Goal: Task Accomplishment & Management: Complete application form

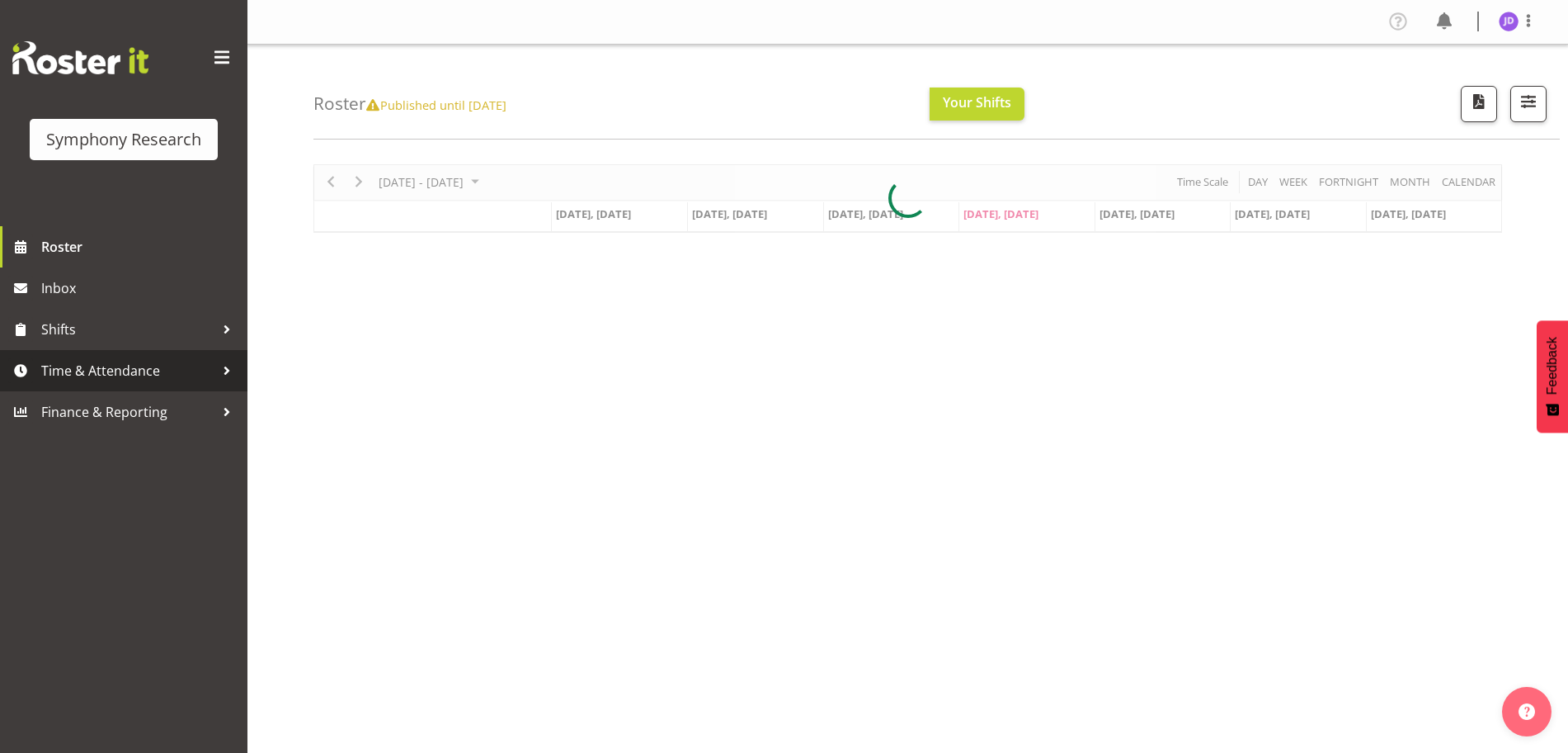
click at [133, 368] on span "Time & Attendance" at bounding box center [128, 370] width 173 height 25
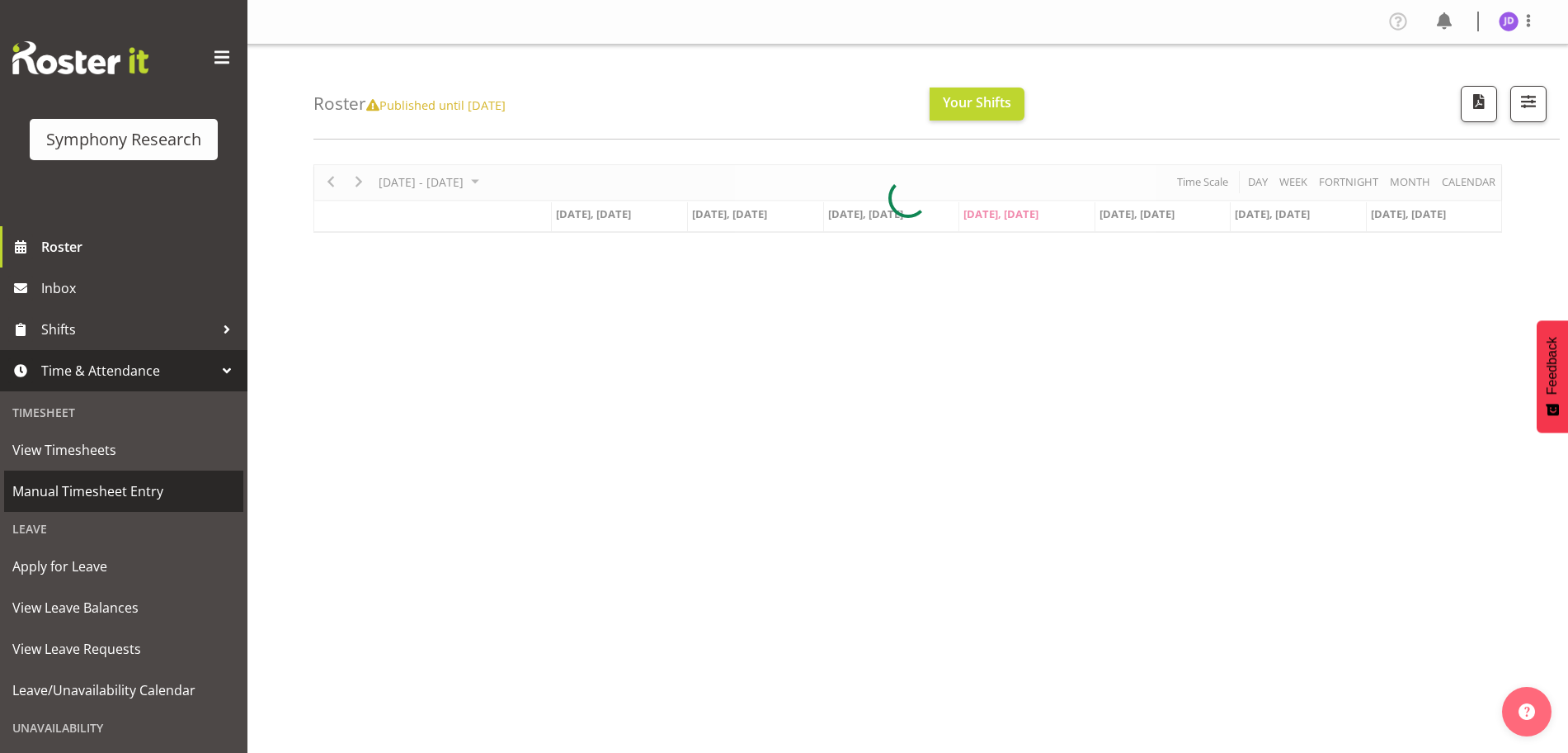
click at [123, 492] on span "Manual Timesheet Entry" at bounding box center [123, 490] width 223 height 25
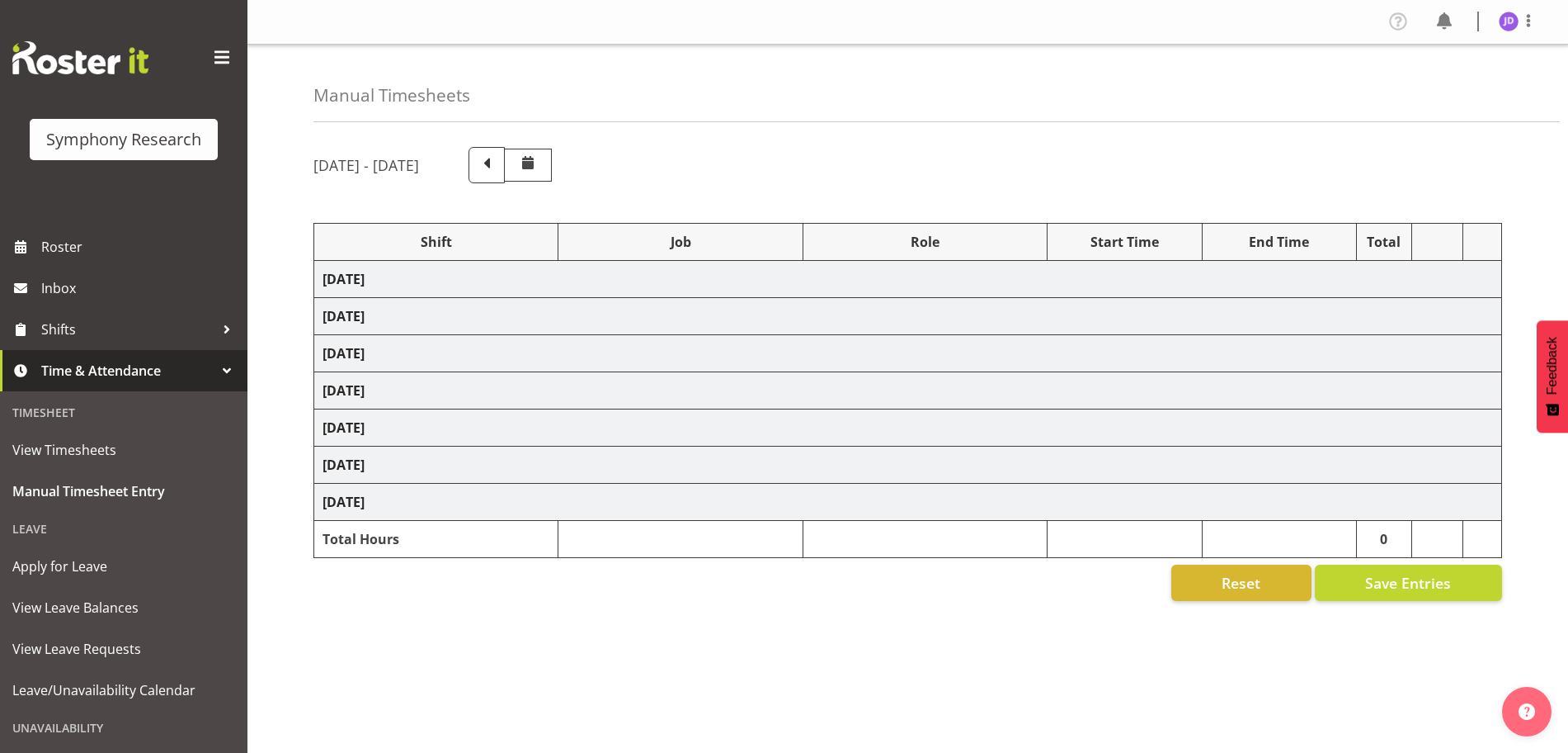
select select "26078"
select select "10731"
select select "26078"
select select "10731"
select select "47"
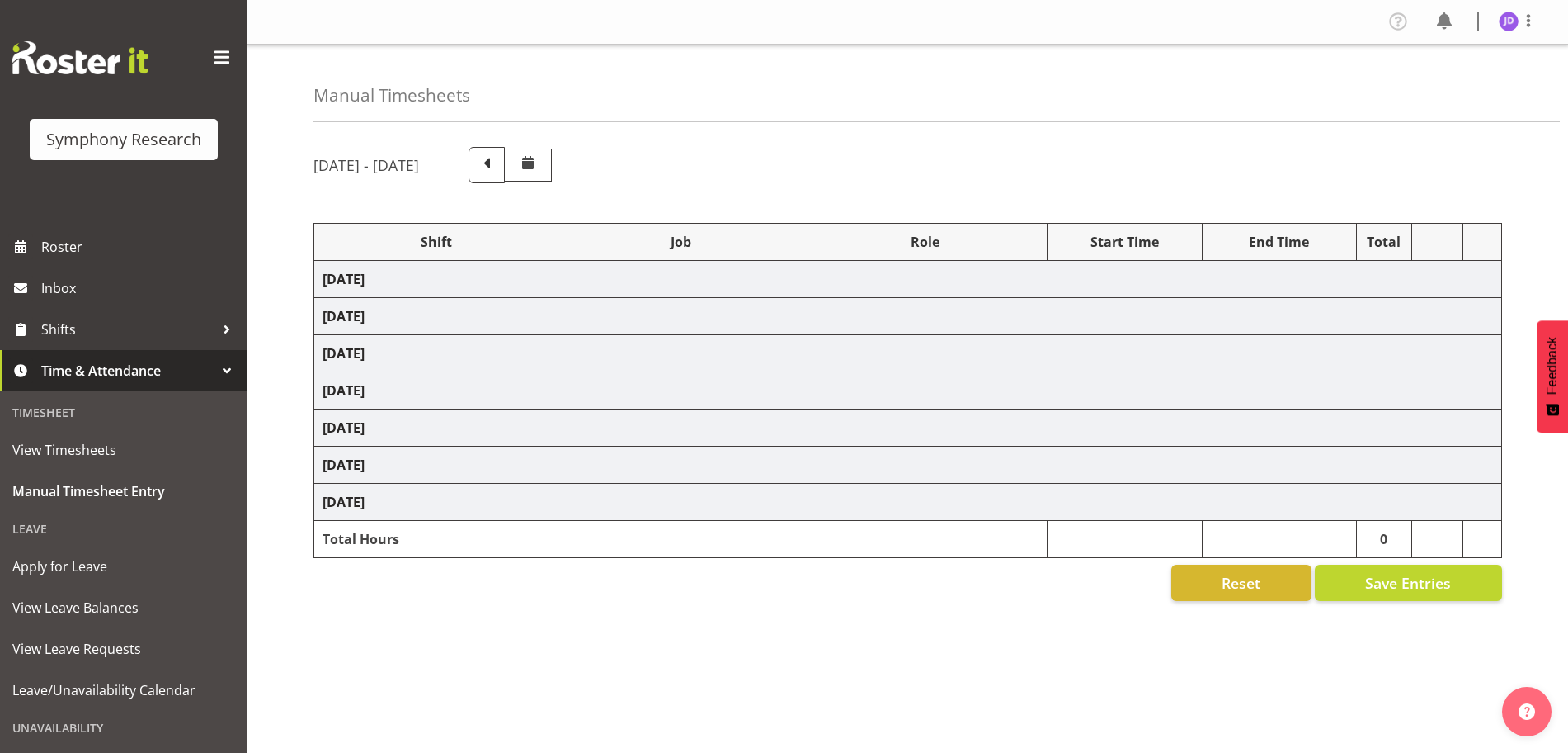
select select "26078"
select select "10731"
select select "47"
select select "26078"
select select "10731"
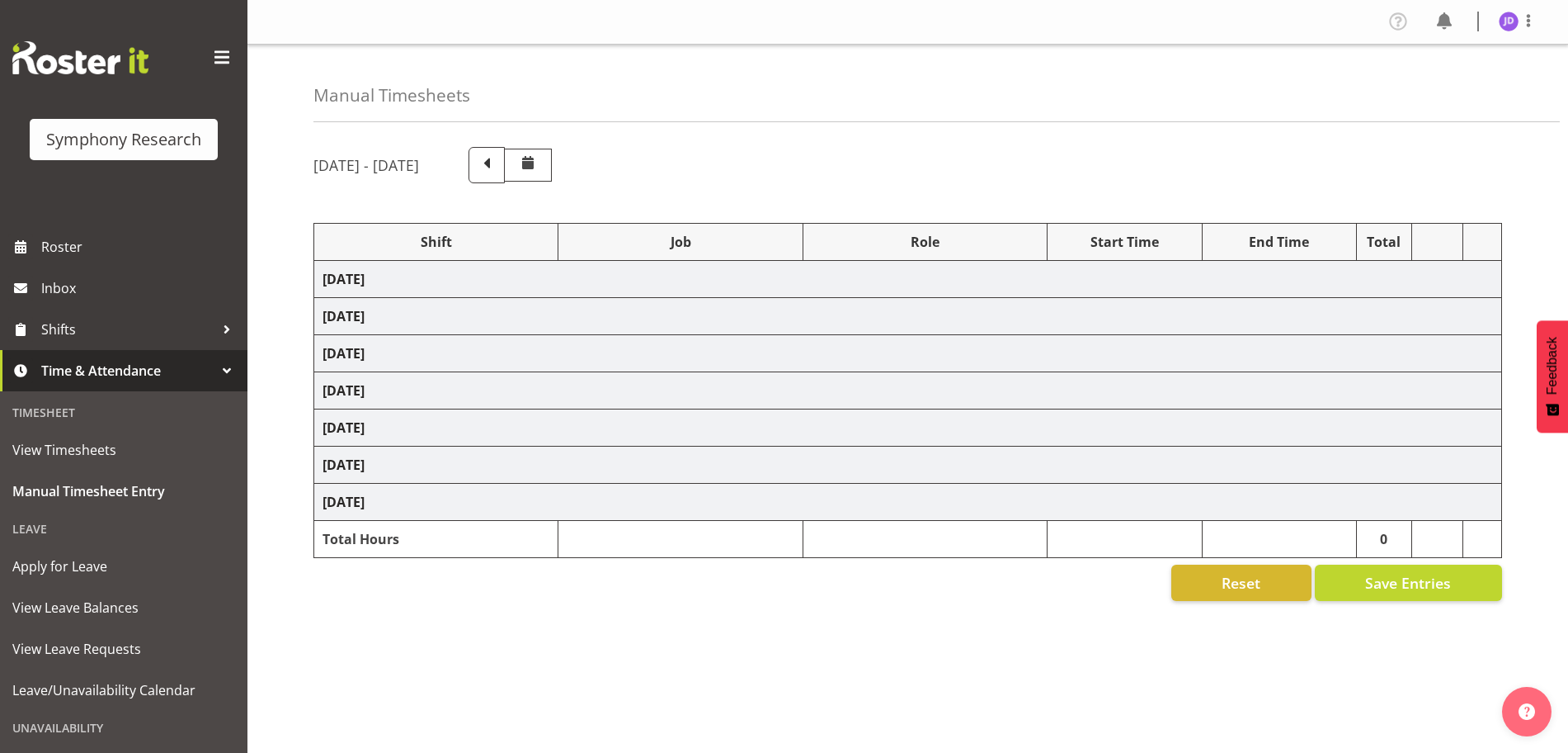
select select "26078"
select select "10731"
select select "47"
select select "26078"
select select "10731"
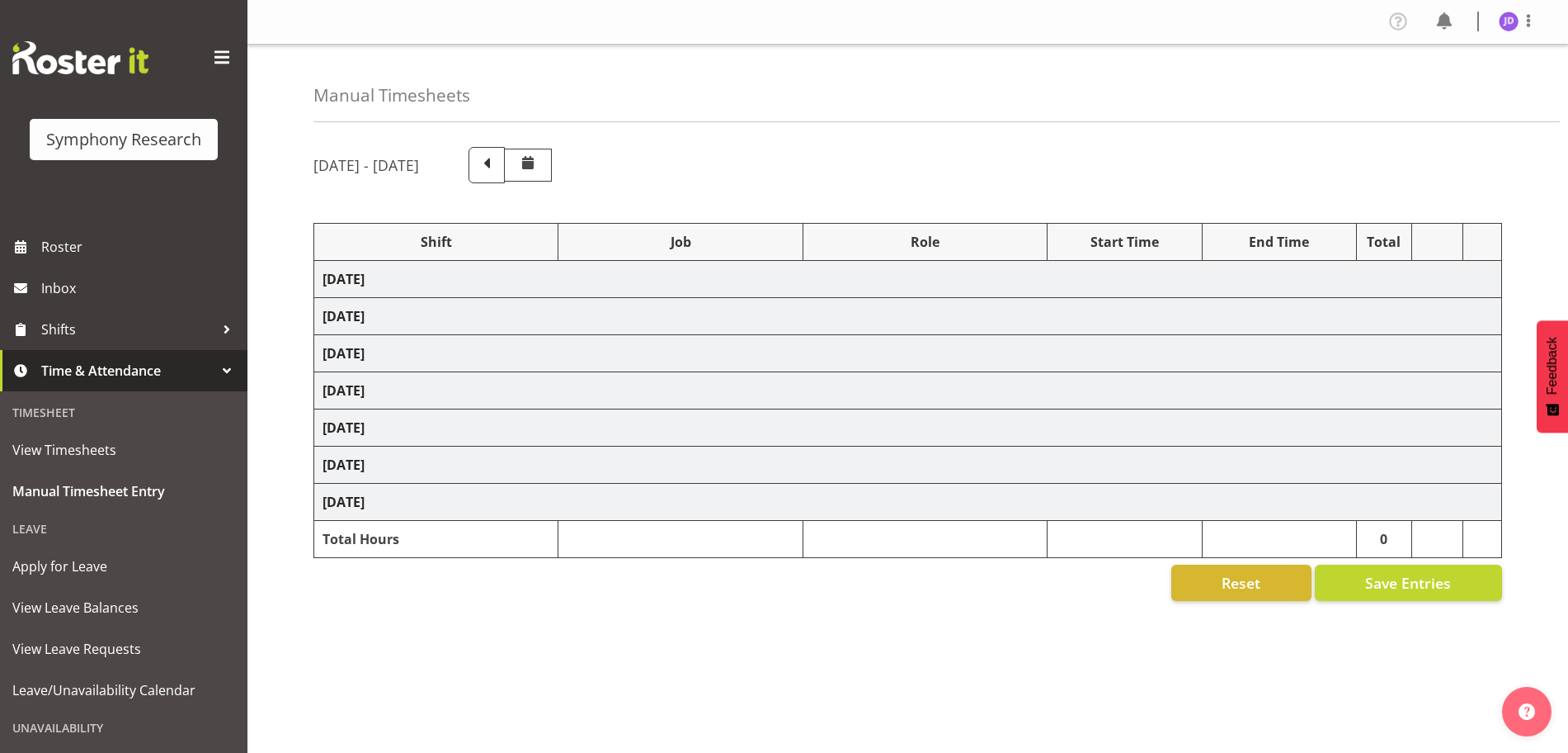
select select "47"
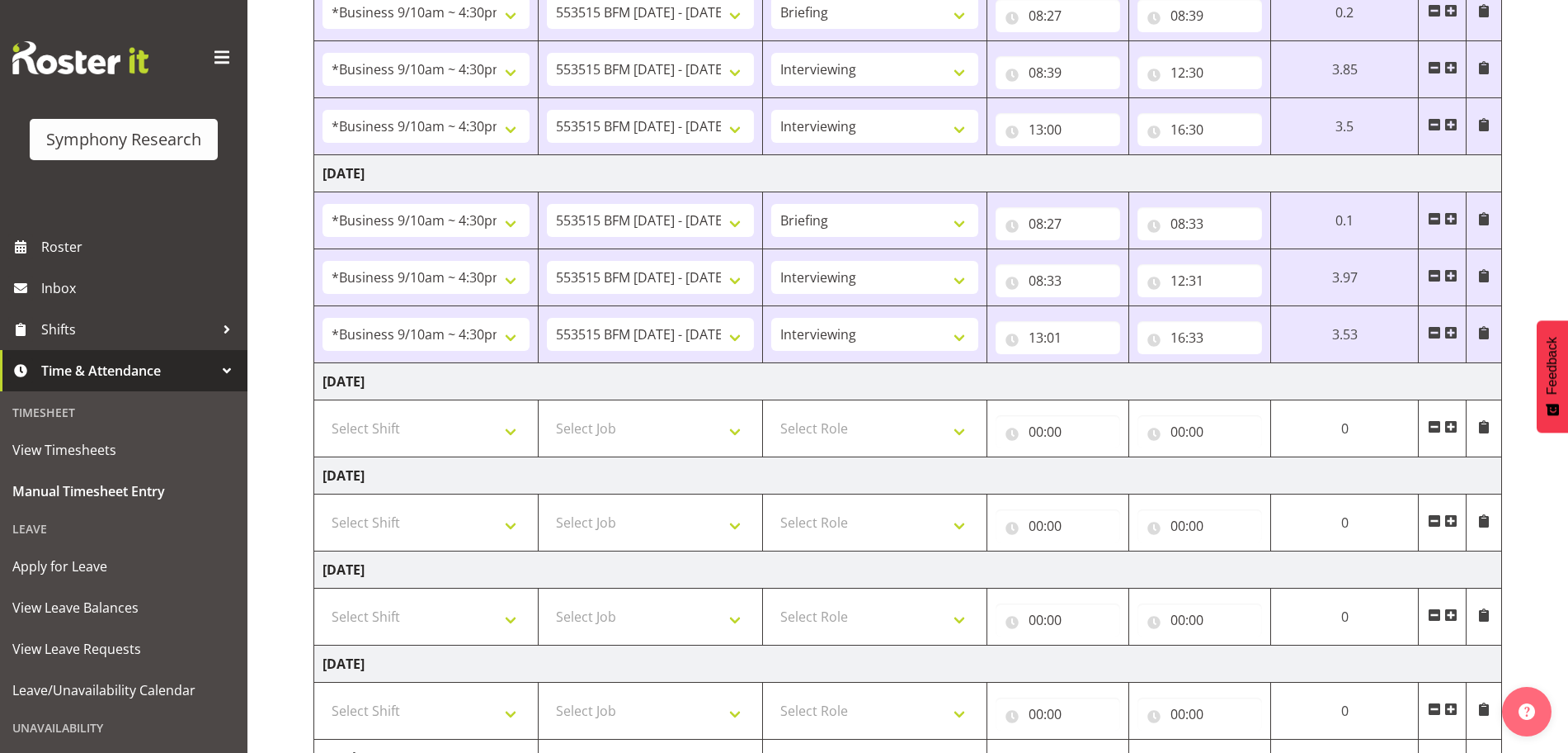
scroll to position [503, 0]
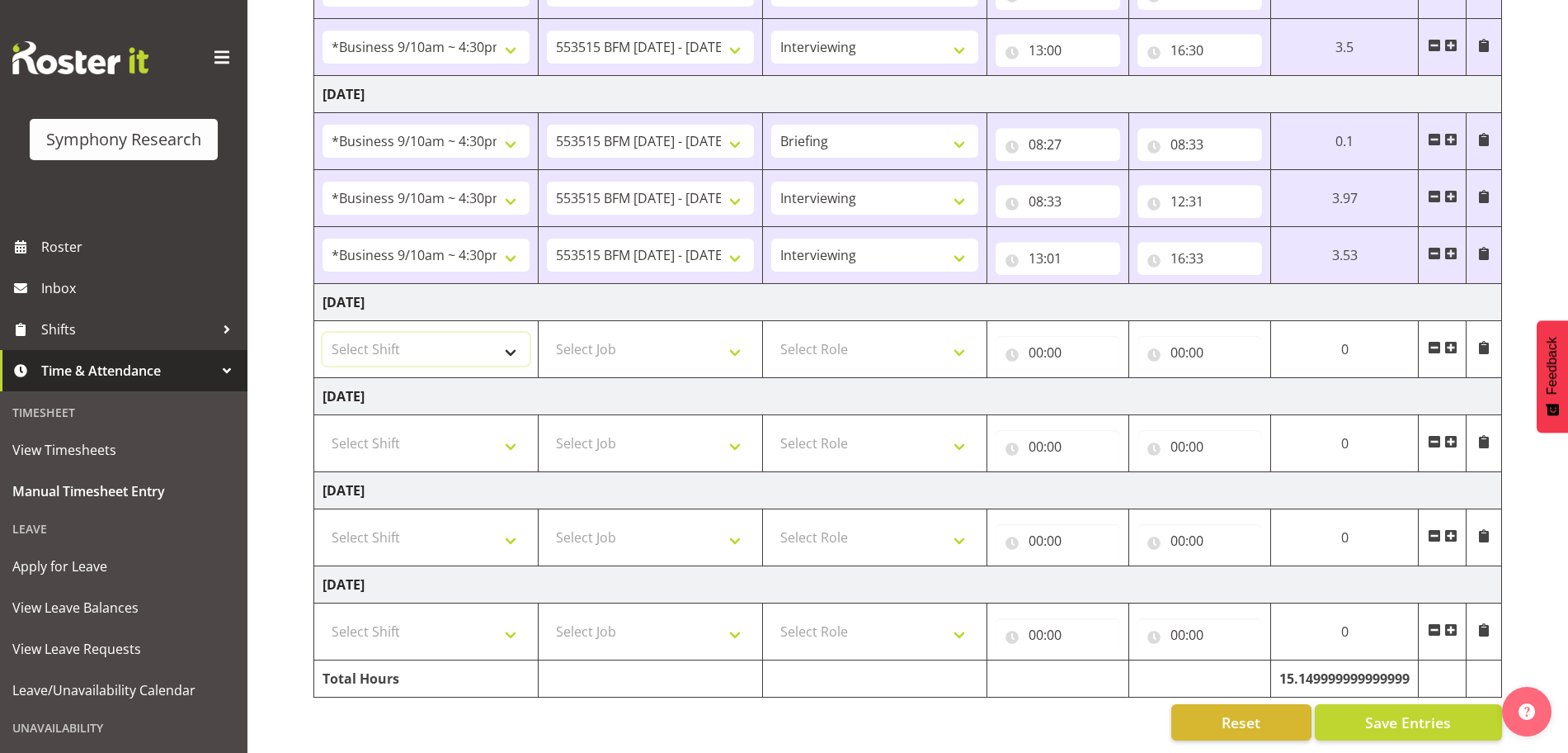
click at [509, 339] on select "Select Shift !!Weekend Residential (Roster IT Shift Label) *Business 9/10am ~ 4…" at bounding box center [426, 349] width 207 height 33
select select "26078"
click at [323, 332] on select "Select Shift !!Weekend Residential (Roster IT Shift Label) *Business 9/10am ~ 4…" at bounding box center [426, 349] width 207 height 33
click at [741, 340] on select "Select Job 550060 IF Admin 553492 World Poll Aus Wave 2 Main 2025 553493 World …" at bounding box center [651, 349] width 207 height 33
select select "10731"
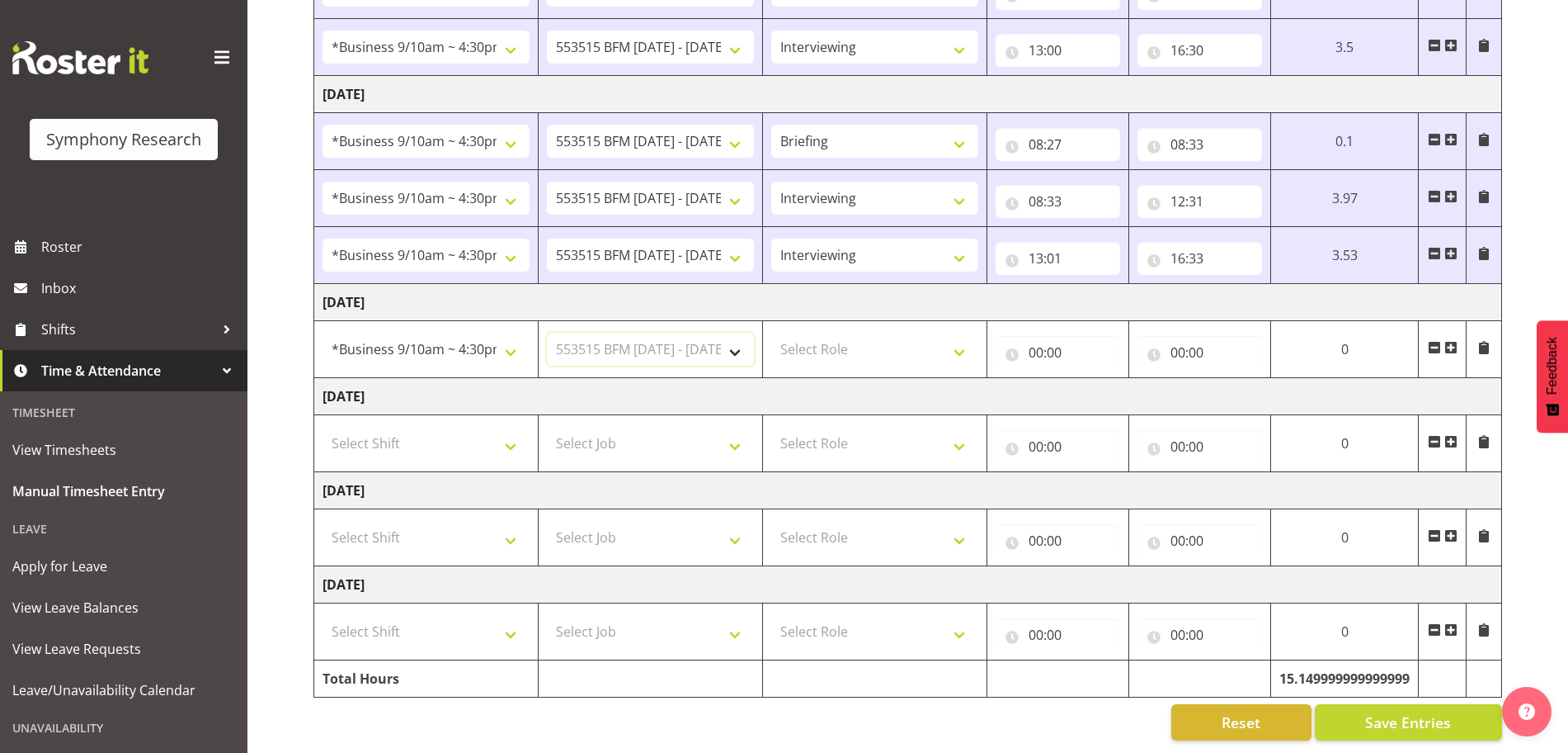
click at [547, 332] on select "Select Job 550060 IF Admin 553492 World Poll Aus Wave 2 Main 2025 553493 World …" at bounding box center [651, 349] width 207 height 33
click at [962, 332] on select "Select Role Briefing Interviewing" at bounding box center [875, 349] width 207 height 33
select select "297"
click at [771, 332] on select "Select Role Briefing Interviewing" at bounding box center [875, 349] width 207 height 33
click at [1028, 336] on input "00:00" at bounding box center [1058, 352] width 124 height 33
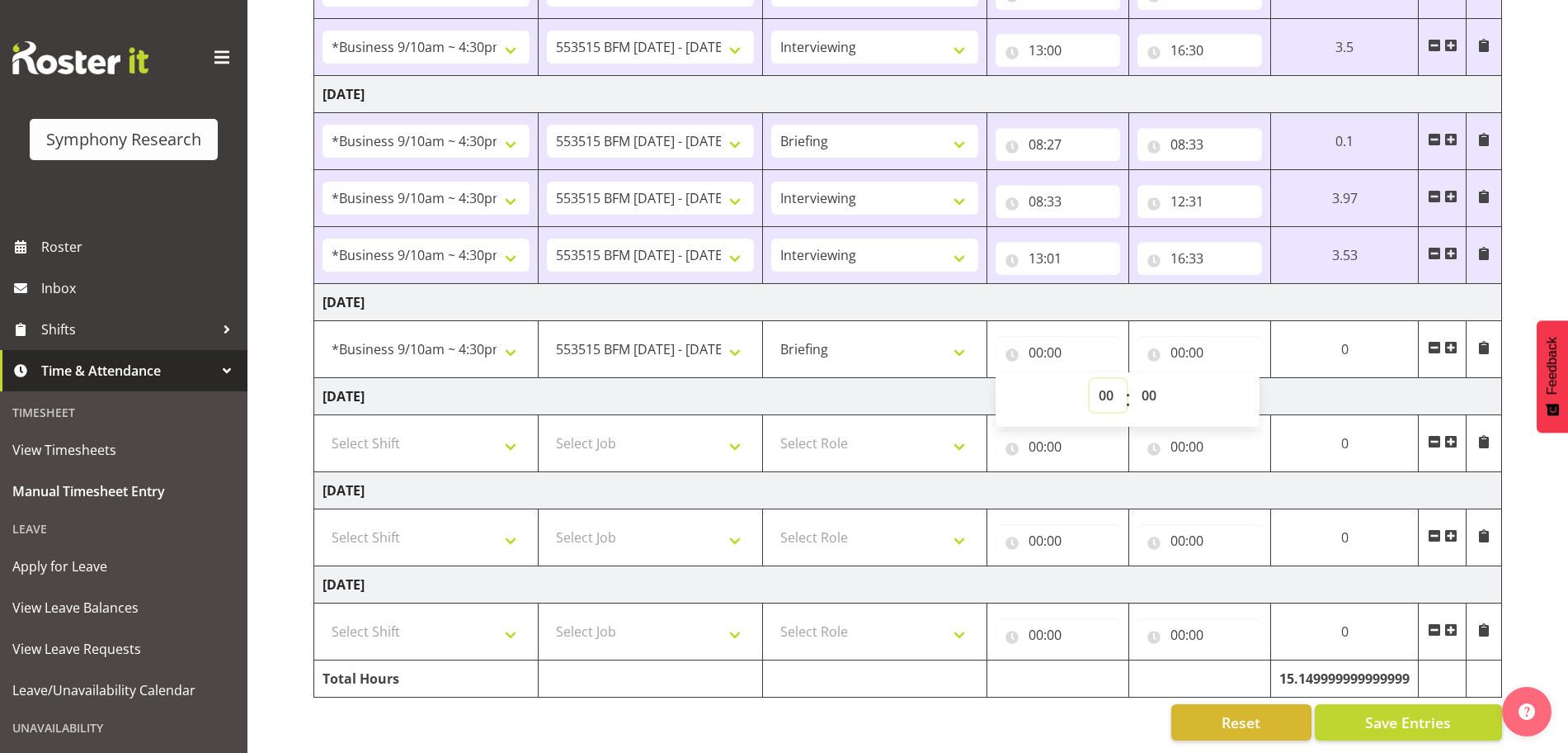
click at [1110, 379] on select "00 01 02 03 04 05 06 07 08 09 10 11 12 13 14 15 16 17 18 19 20 21 22 23" at bounding box center [1108, 395] width 37 height 33
select select "8"
click at [1127, 379] on select "00 01 02 03 04 05 06 07 08 09 10 11 12 13 14 15 16 17 18 19 20 21 22 23" at bounding box center [1108, 395] width 37 height 33
type input "08:00"
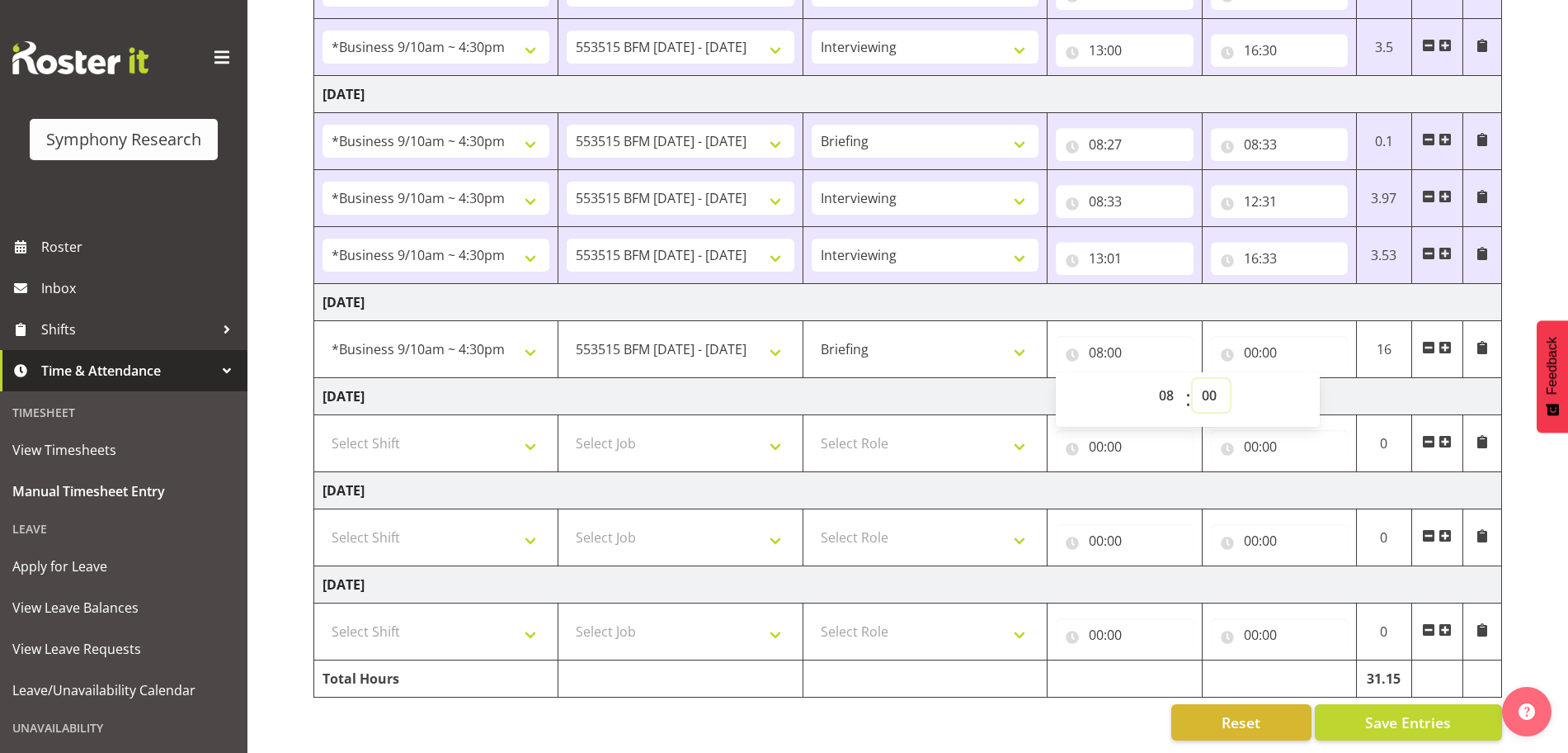
click at [1212, 379] on select "00 01 02 03 04 05 06 07 08 09 10 11 12 13 14 15 16 17 18 19 20 21 22 23 24 25 2…" at bounding box center [1211, 395] width 37 height 33
click at [1243, 369] on div "00 01 02 03 04 05 06 07 08 09 10 11 12 13 14 15 16 17 18 19 20 21 22 23 : 00 01…" at bounding box center [1188, 397] width 264 height 58
click at [1212, 379] on select "00 01 02 03 04 05 06 07 08 09 10 11 12 13 14 15 16 17 18 19 20 21 22 23 24 25 2…" at bounding box center [1211, 395] width 37 height 33
select select "30"
click at [1193, 379] on select "00 01 02 03 04 05 06 07 08 09 10 11 12 13 14 15 16 17 18 19 20 21 22 23 24 25 2…" at bounding box center [1211, 395] width 37 height 33
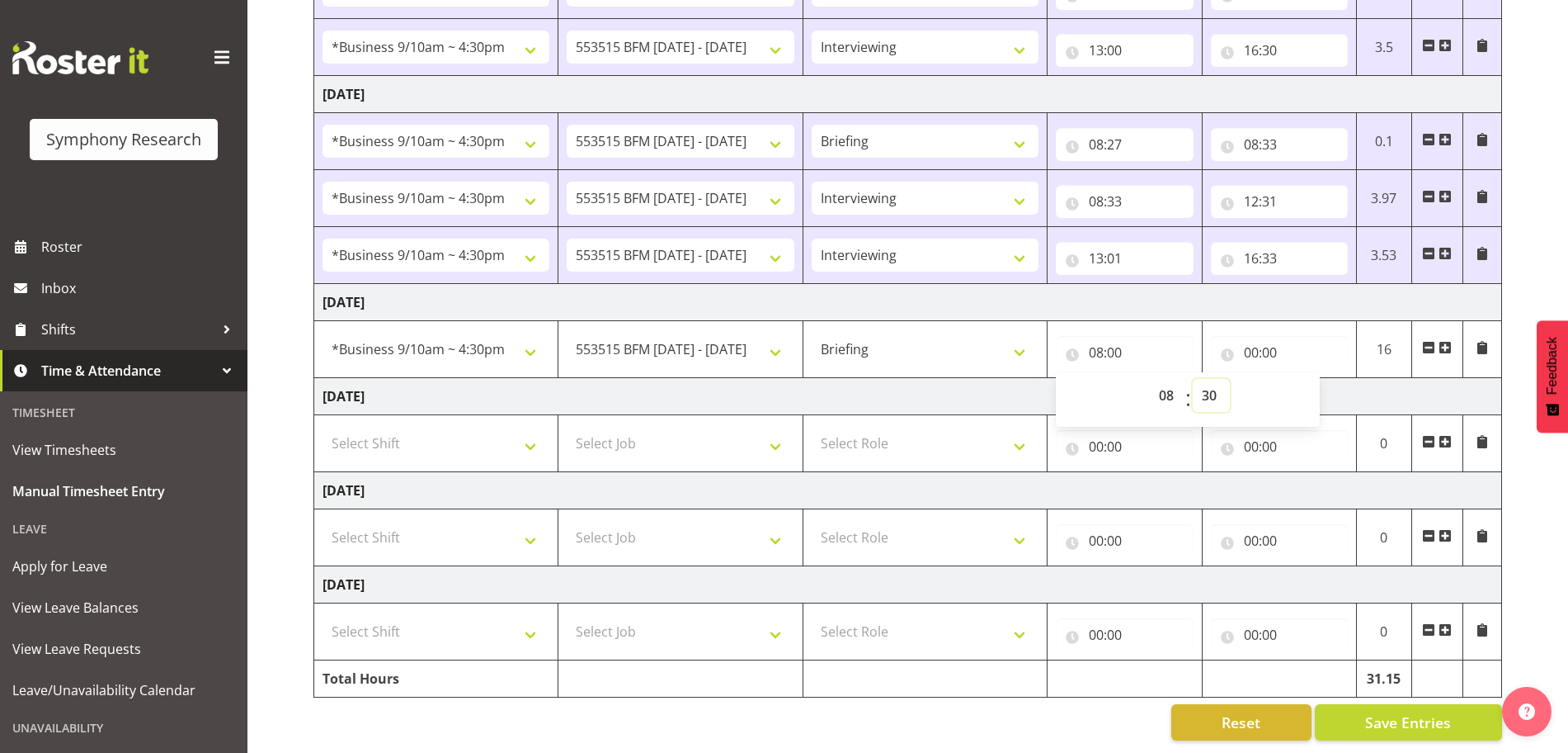
type input "08:30"
click at [1258, 336] on input "00:00" at bounding box center [1279, 352] width 137 height 33
click at [1322, 379] on select "00 01 02 03 04 05 06 07 08 09 10 11 12 13 14 15 16 17 18 19 20 21 22 23" at bounding box center [1323, 395] width 37 height 33
select select "8"
click at [1305, 379] on select "00 01 02 03 04 05 06 07 08 09 10 11 12 13 14 15 16 17 18 19 20 21 22 23" at bounding box center [1323, 395] width 37 height 33
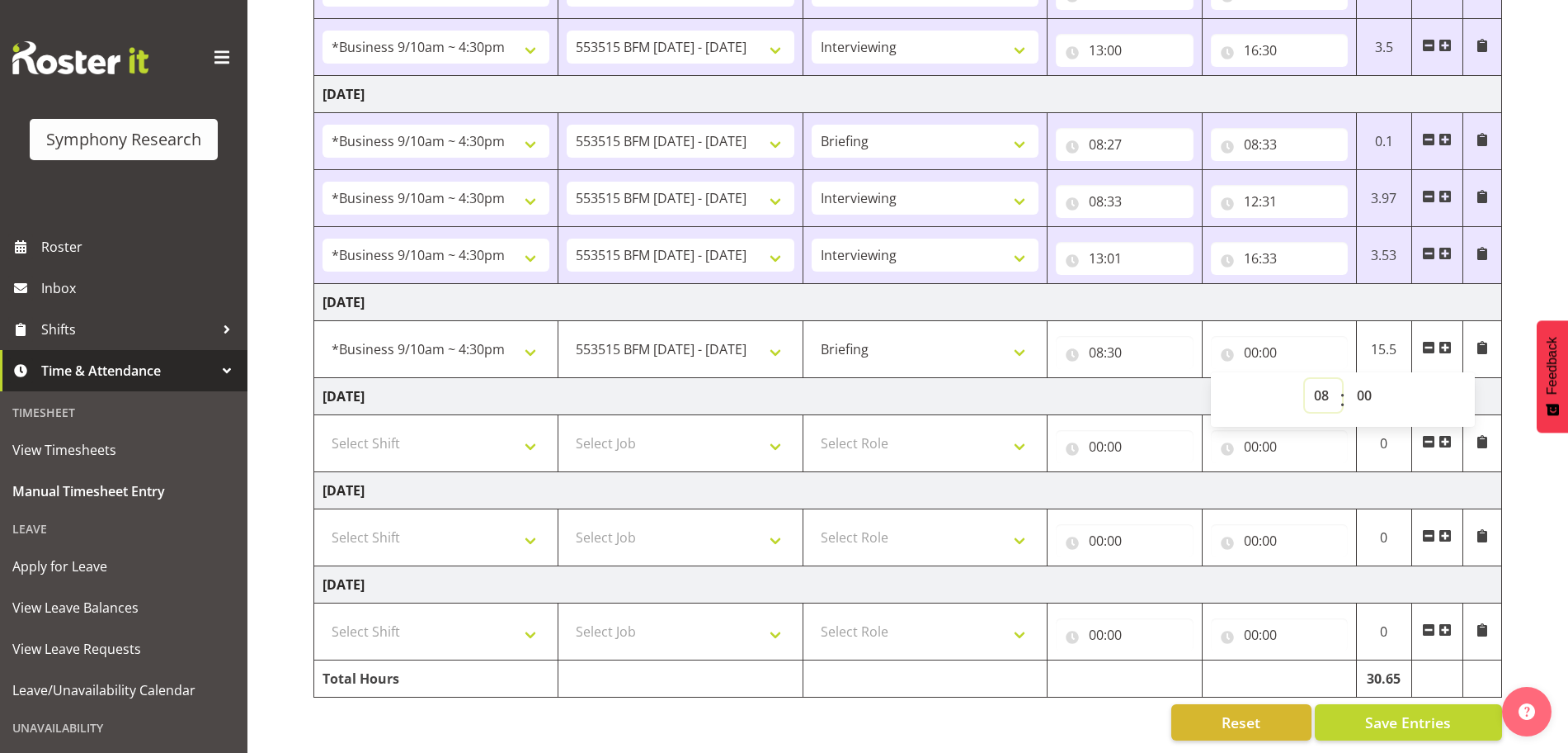
type input "08:00"
click at [1370, 379] on select "00 01 02 03 04 05 06 07 08 09 10 11 12 13 14 15 16 17 18 19 20 21 22 23 24 25 2…" at bounding box center [1366, 395] width 37 height 33
select select "41"
click at [1348, 379] on select "00 01 02 03 04 05 06 07 08 09 10 11 12 13 14 15 16 17 18 19 20 21 22 23 24 25 2…" at bounding box center [1366, 395] width 37 height 33
type input "08:41"
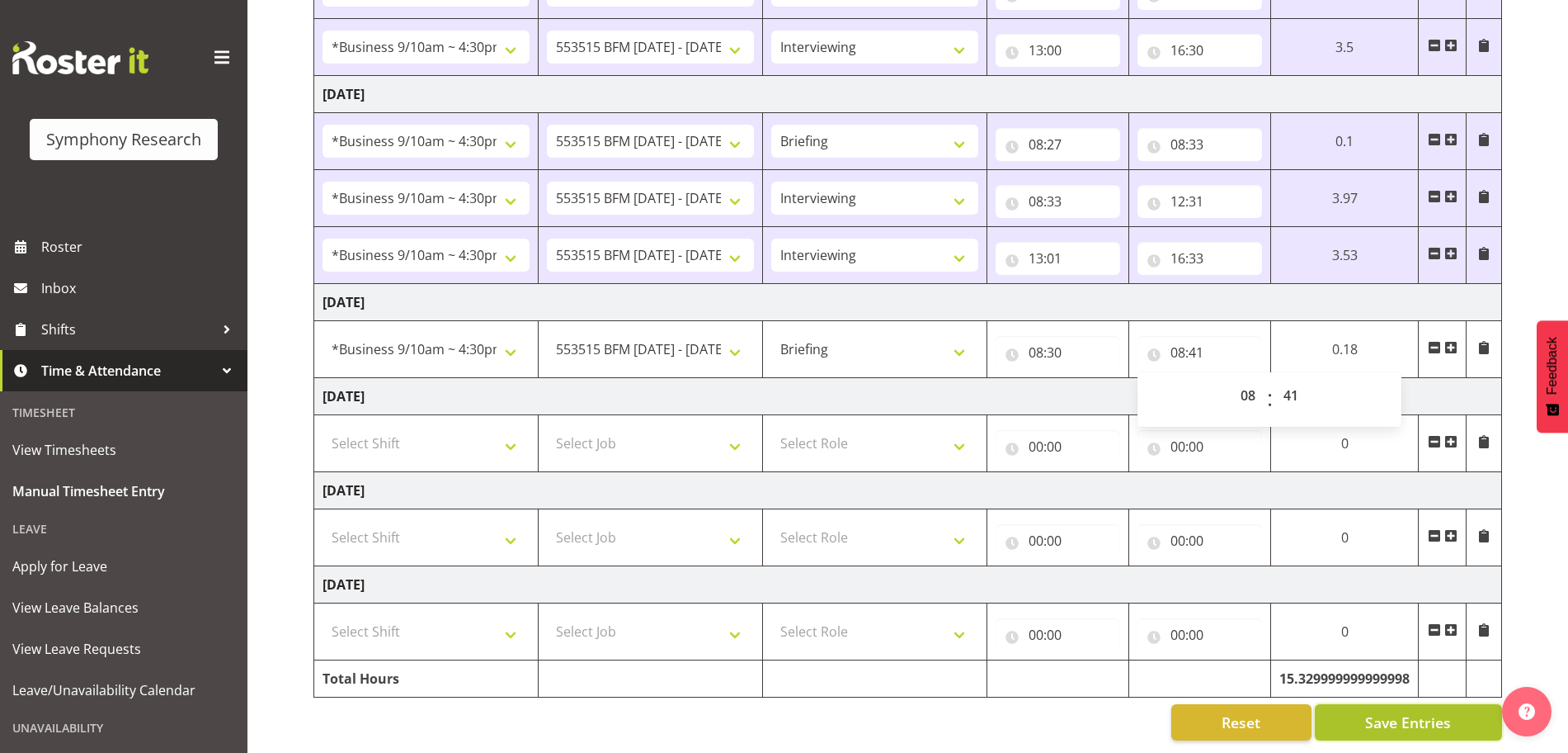
click at [1432, 712] on span "Save Entries" at bounding box center [1407, 722] width 85 height 22
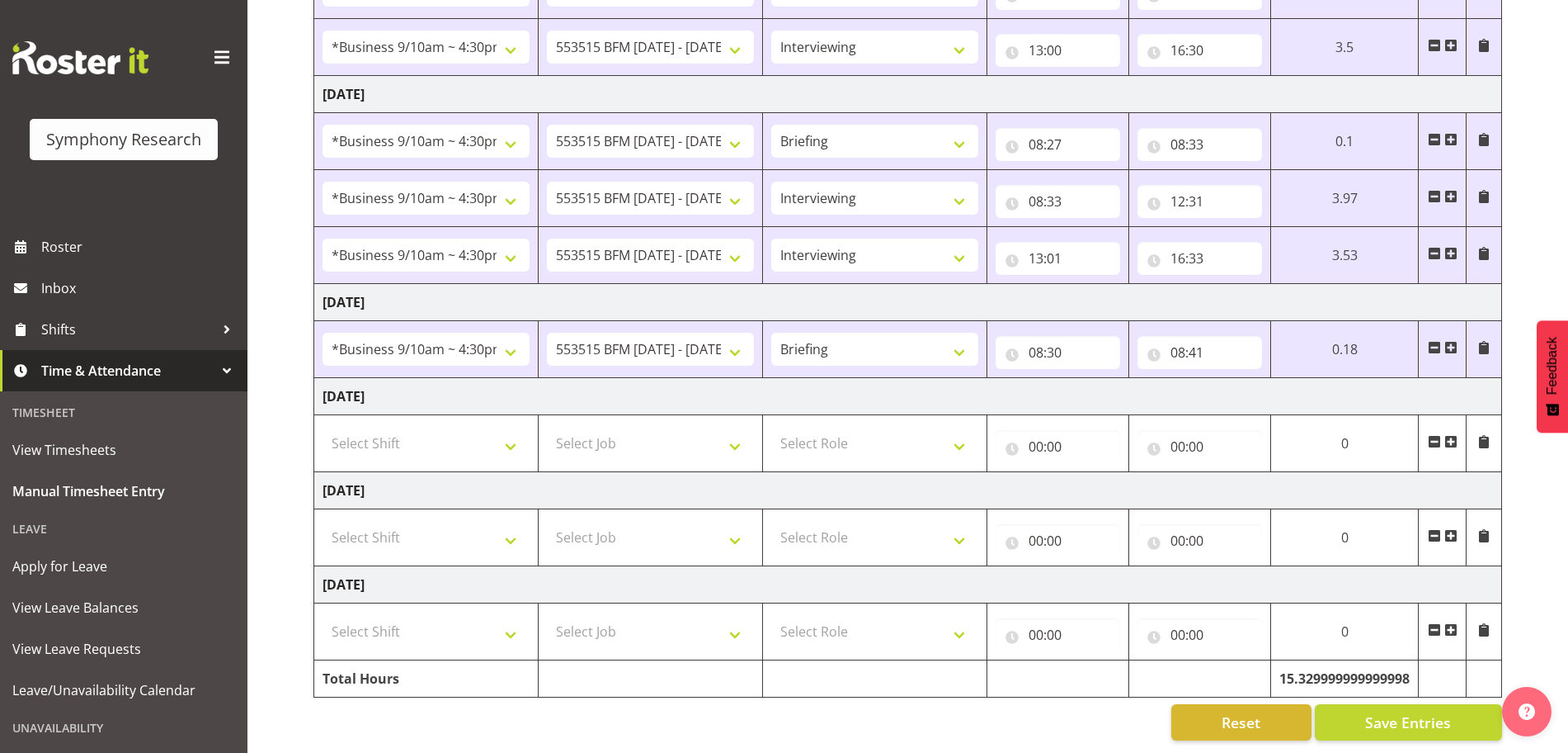
click at [1454, 341] on span at bounding box center [1451, 347] width 13 height 13
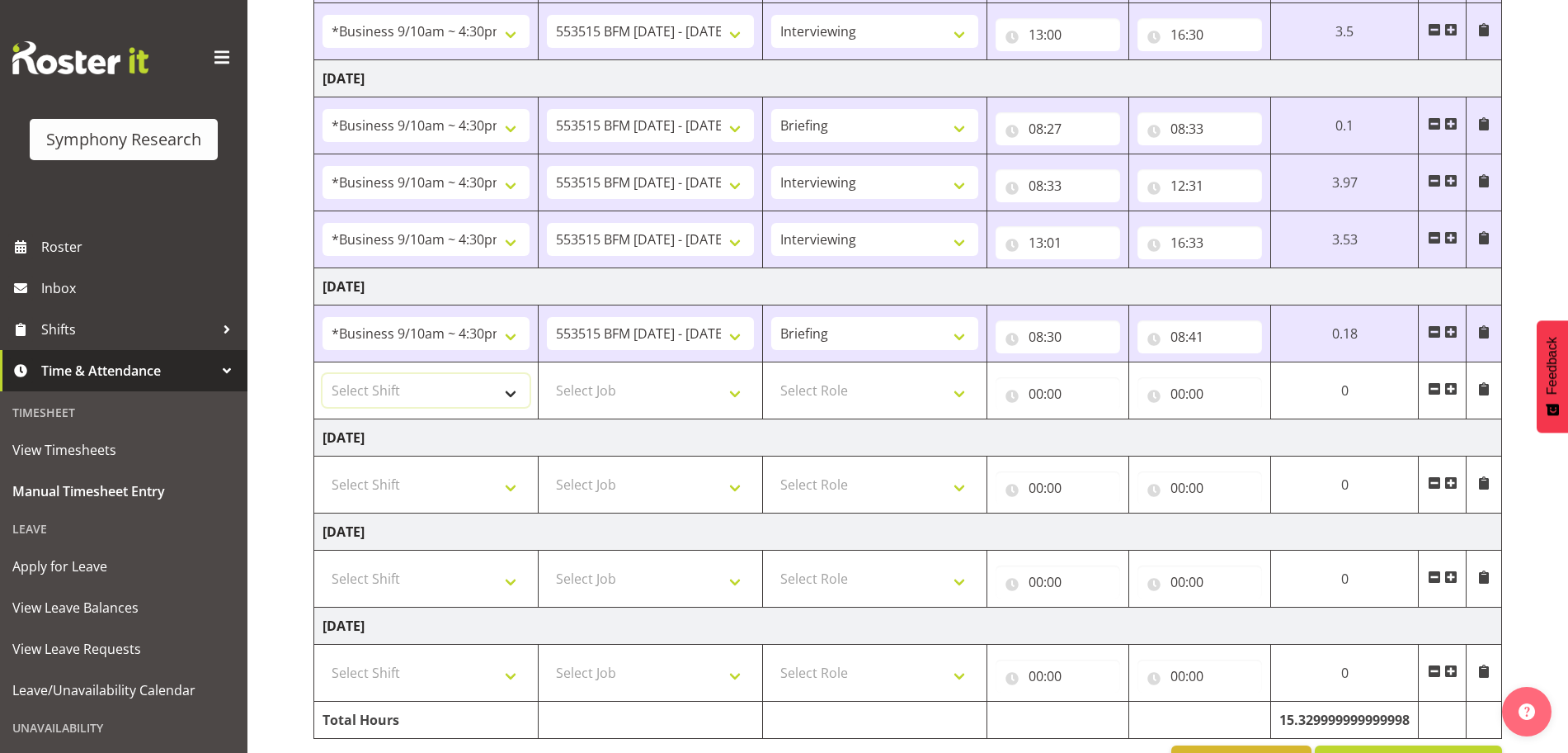
click at [511, 398] on select "Select Shift !!Weekend Residential (Roster IT Shift Label) *Business 9/10am ~ 4…" at bounding box center [426, 390] width 207 height 33
select select "26078"
click at [323, 374] on select "Select Shift !!Weekend Residential (Roster IT Shift Label) *Business 9/10am ~ 4…" at bounding box center [426, 390] width 207 height 33
click at [739, 392] on select "Select Job 550060 IF Admin 553492 World Poll Aus Wave 2 Main 2025 553493 World …" at bounding box center [651, 390] width 207 height 33
select select "10731"
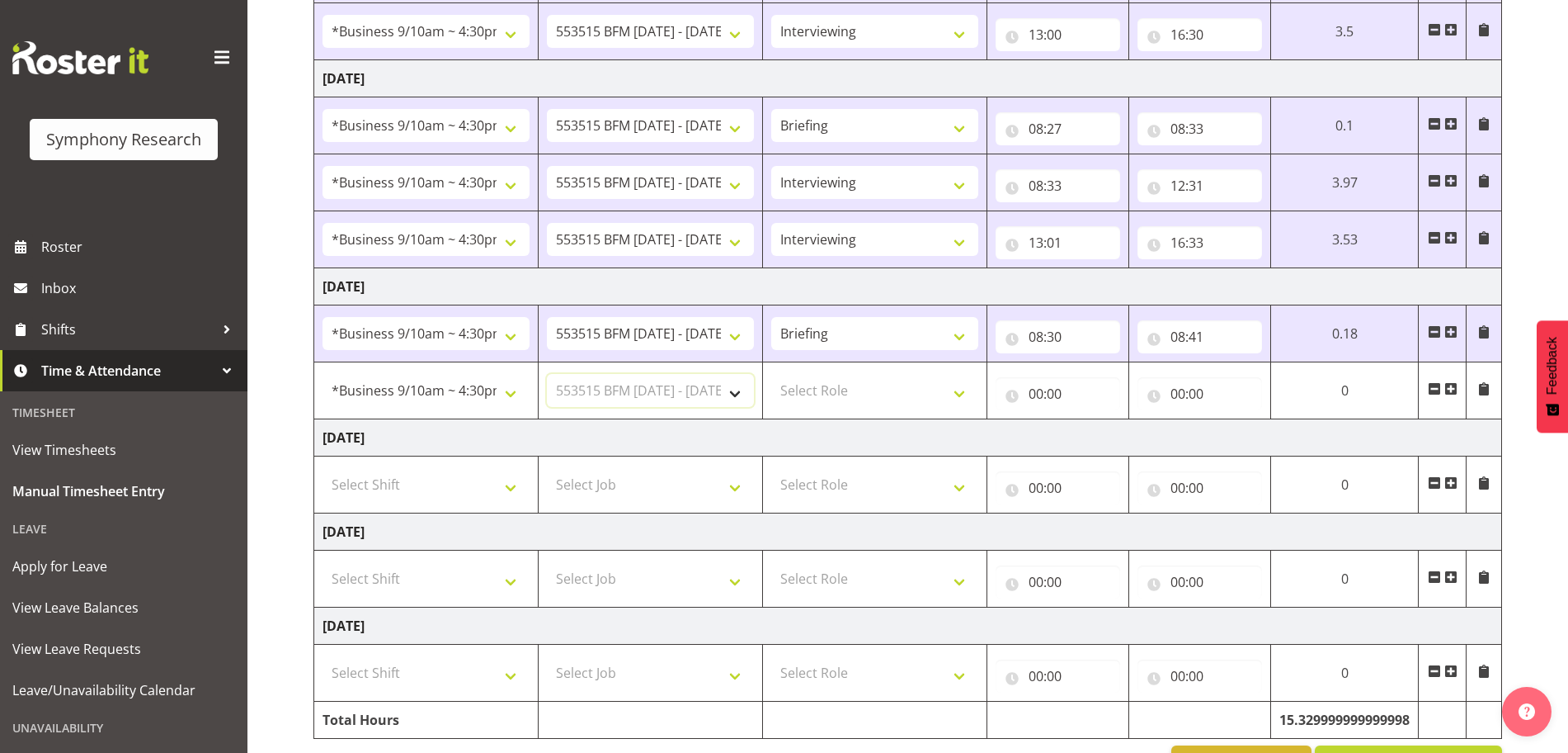
click at [547, 374] on select "Select Job 550060 IF Admin 553492 World Poll Aus Wave 2 Main 2025 553493 World …" at bounding box center [651, 390] width 207 height 33
click at [959, 391] on select "Select Role Briefing Interviewing" at bounding box center [875, 390] width 207 height 33
select select "47"
click at [771, 374] on select "Select Role Briefing Interviewing" at bounding box center [875, 390] width 207 height 33
click at [1036, 389] on input "00:00" at bounding box center [1058, 394] width 124 height 33
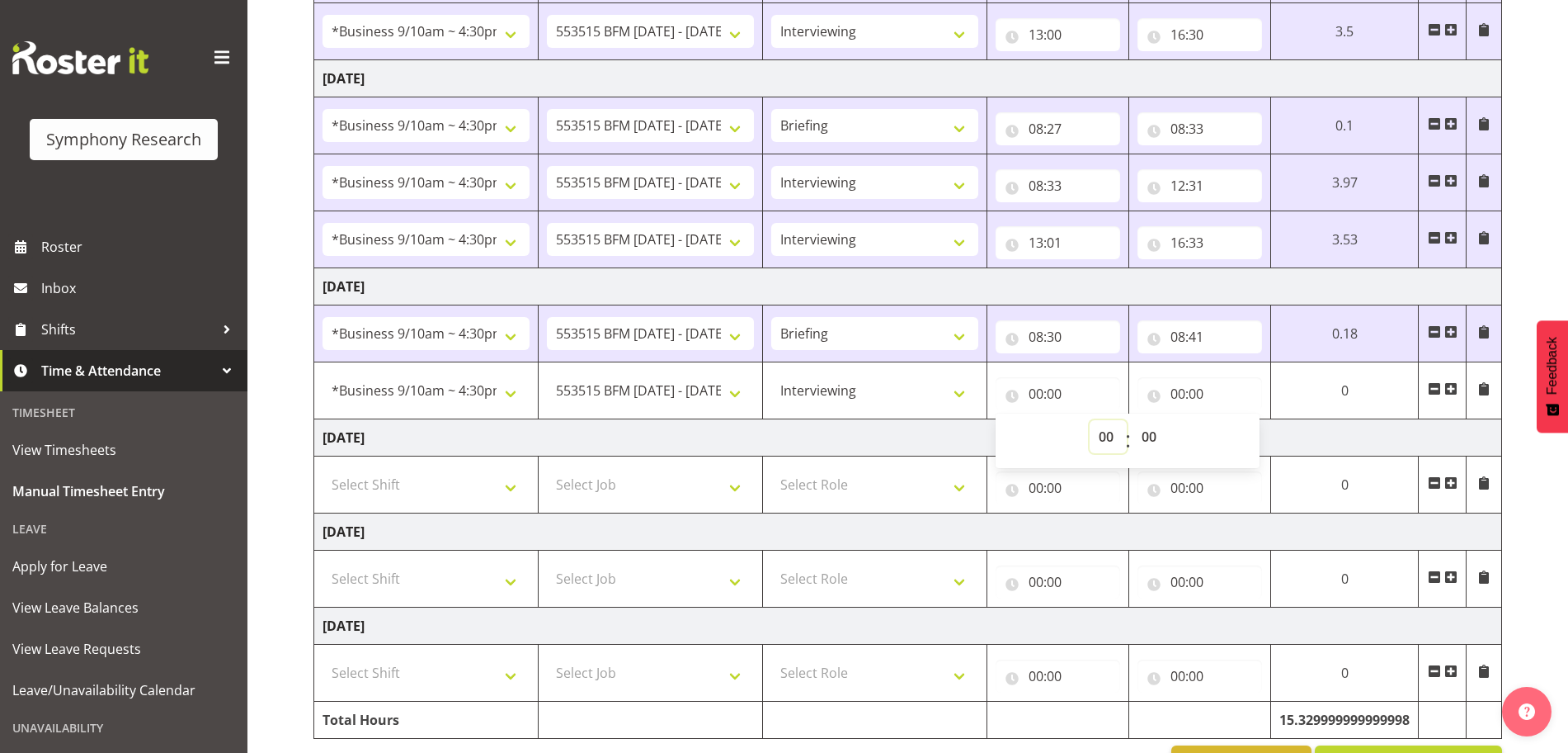
click at [1103, 431] on select "00 01 02 03 04 05 06 07 08 09 10 11 12 13 14 15 16 17 18 19 20 21 22 23" at bounding box center [1108, 437] width 37 height 33
select select "8"
click at [1127, 421] on select "00 01 02 03 04 05 06 07 08 09 10 11 12 13 14 15 16 17 18 19 20 21 22 23" at bounding box center [1108, 437] width 37 height 33
type input "08:00"
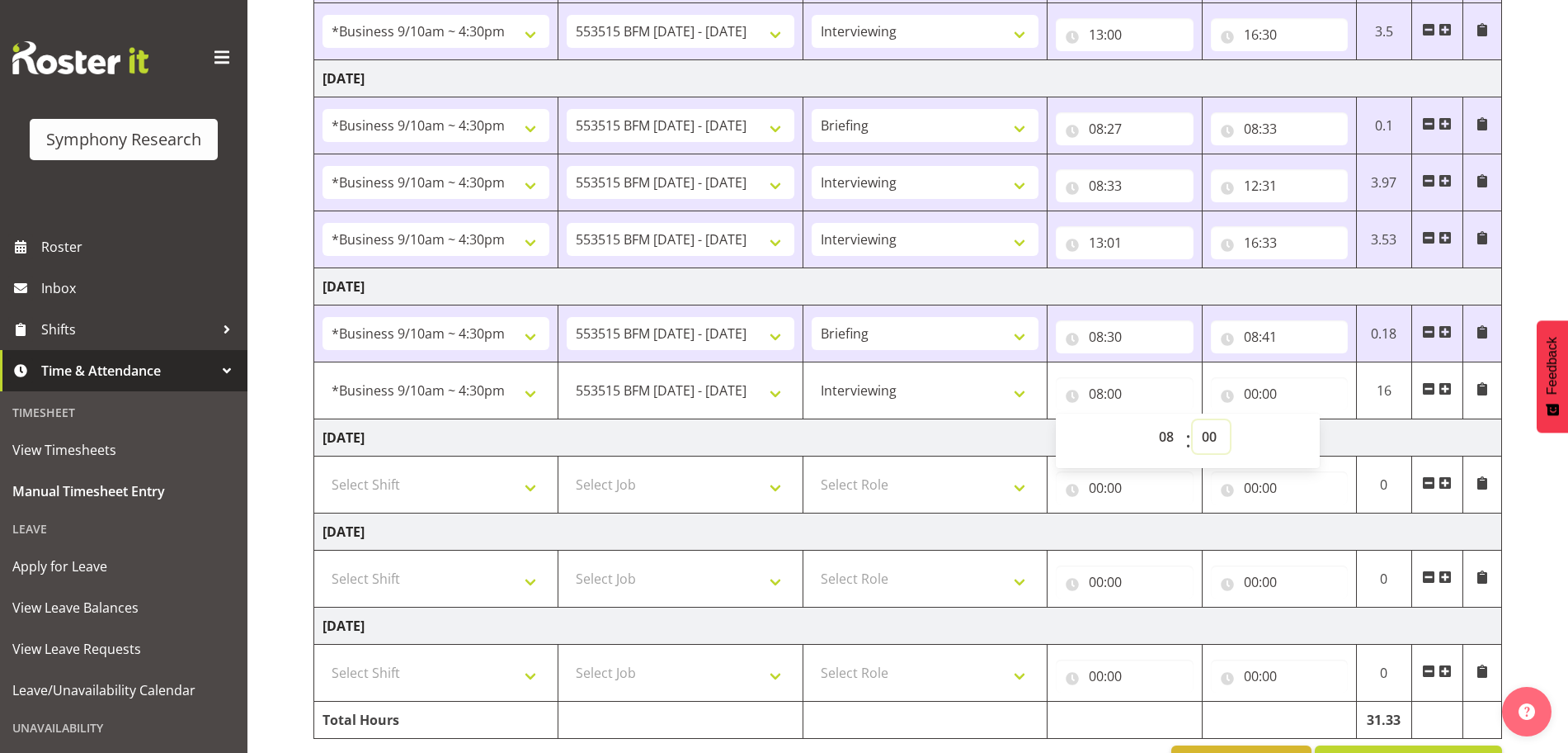
click at [1209, 433] on select "00 01 02 03 04 05 06 07 08 09 10 11 12 13 14 15 16 17 18 19 20 21 22 23 24 25 2…" at bounding box center [1211, 437] width 37 height 33
select select "41"
click at [1193, 421] on select "00 01 02 03 04 05 06 07 08 09 10 11 12 13 14 15 16 17 18 19 20 21 22 23 24 25 2…" at bounding box center [1211, 437] width 37 height 33
type input "08:41"
click at [1255, 390] on input "00:00" at bounding box center [1279, 394] width 137 height 33
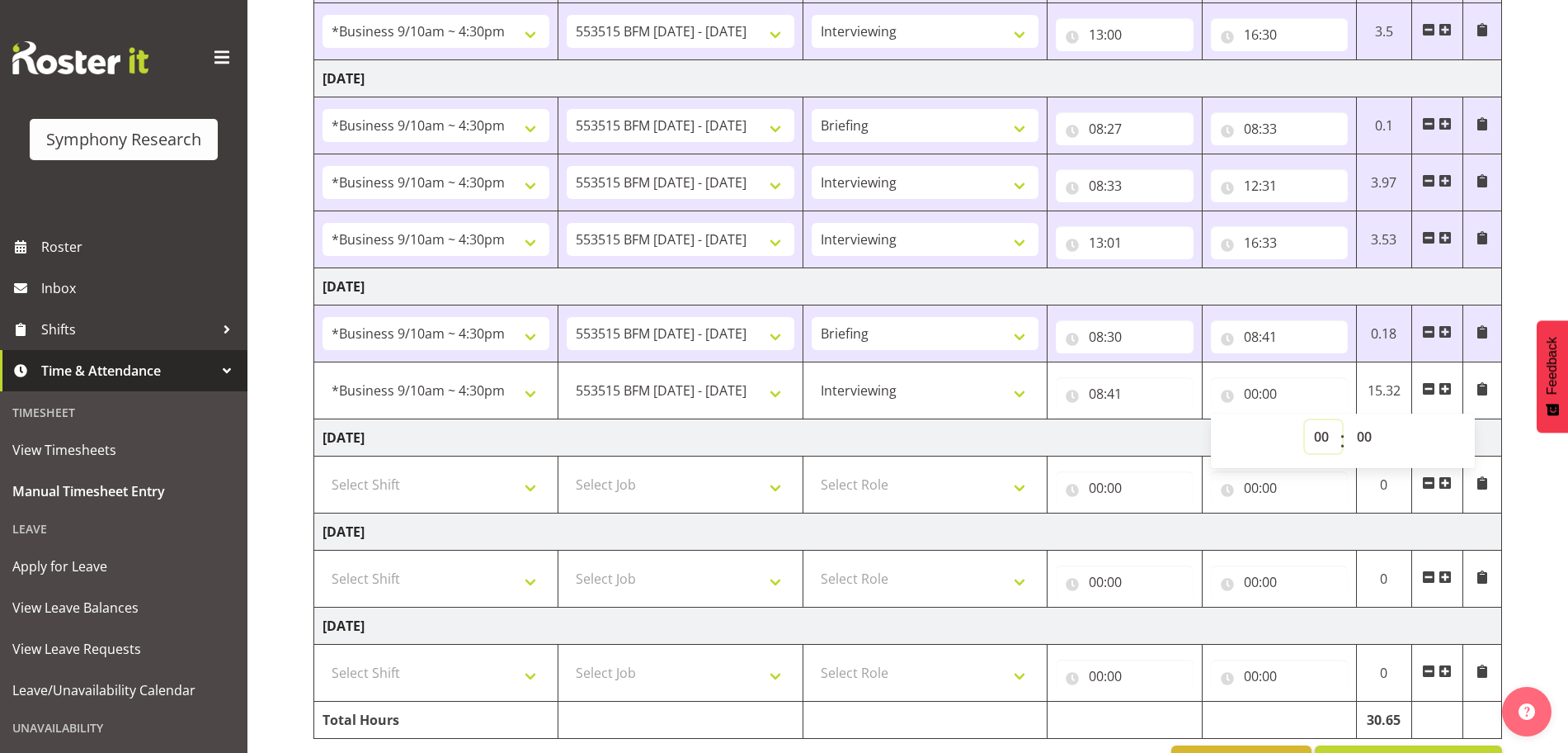
click at [1318, 434] on select "00 01 02 03 04 05 06 07 08 09 10 11 12 13 14 15 16 17 18 19 20 21 22 23" at bounding box center [1323, 437] width 37 height 33
select select "12"
click at [1305, 421] on select "00 01 02 03 04 05 06 07 08 09 10 11 12 13 14 15 16 17 18 19 20 21 22 23" at bounding box center [1323, 437] width 37 height 33
type input "12:00"
click at [1366, 438] on select "00 01 02 03 04 05 06 07 08 09 10 11 12 13 14 15 16 17 18 19 20 21 22 23 24 25 2…" at bounding box center [1366, 437] width 37 height 33
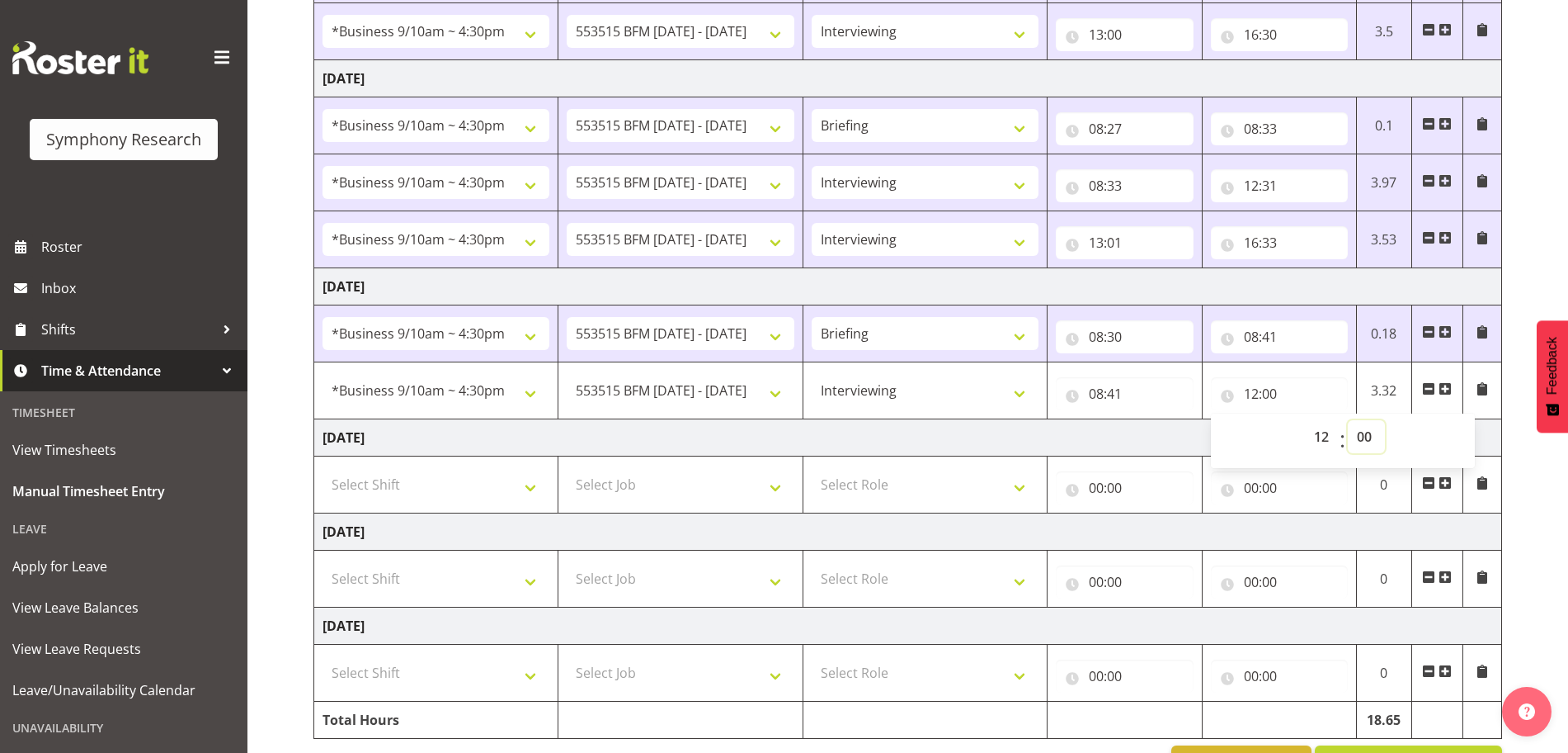
select select "30"
click at [1348, 421] on select "00 01 02 03 04 05 06 07 08 09 10 11 12 13 14 15 16 17 18 19 20 21 22 23 24 25 2…" at bounding box center [1366, 437] width 37 height 33
type input "12:30"
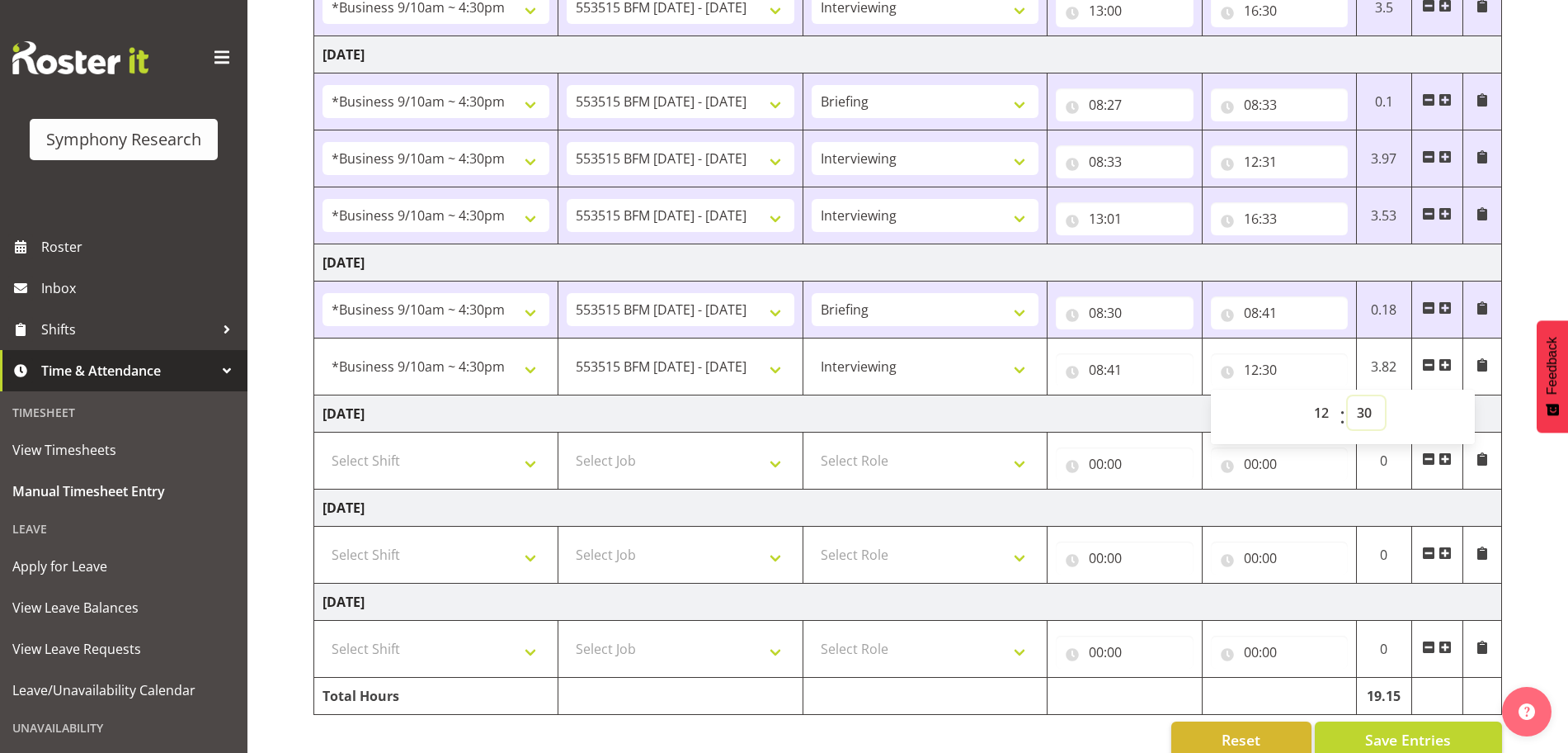
scroll to position [560, 0]
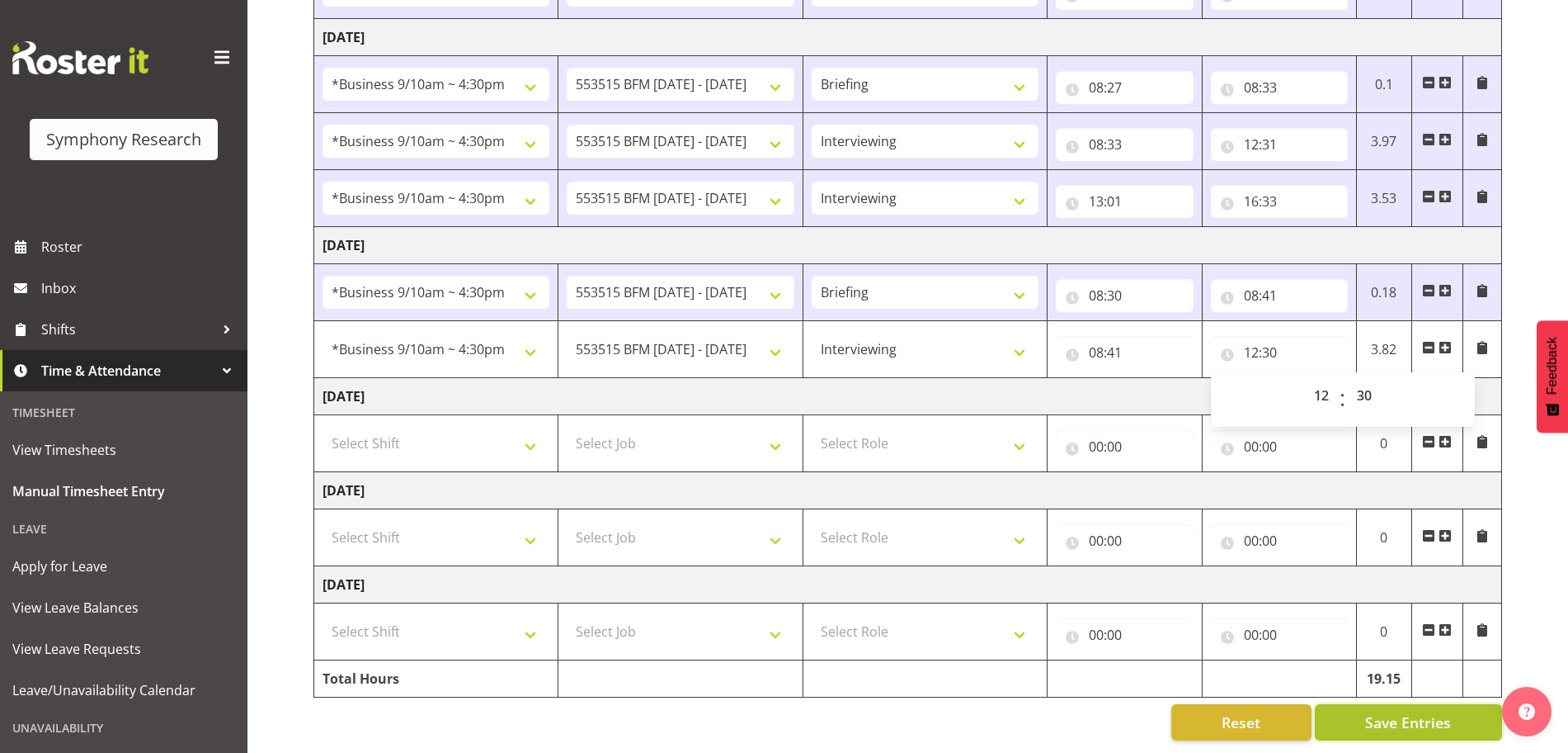
click at [1431, 718] on button "Save Entries" at bounding box center [1408, 722] width 187 height 36
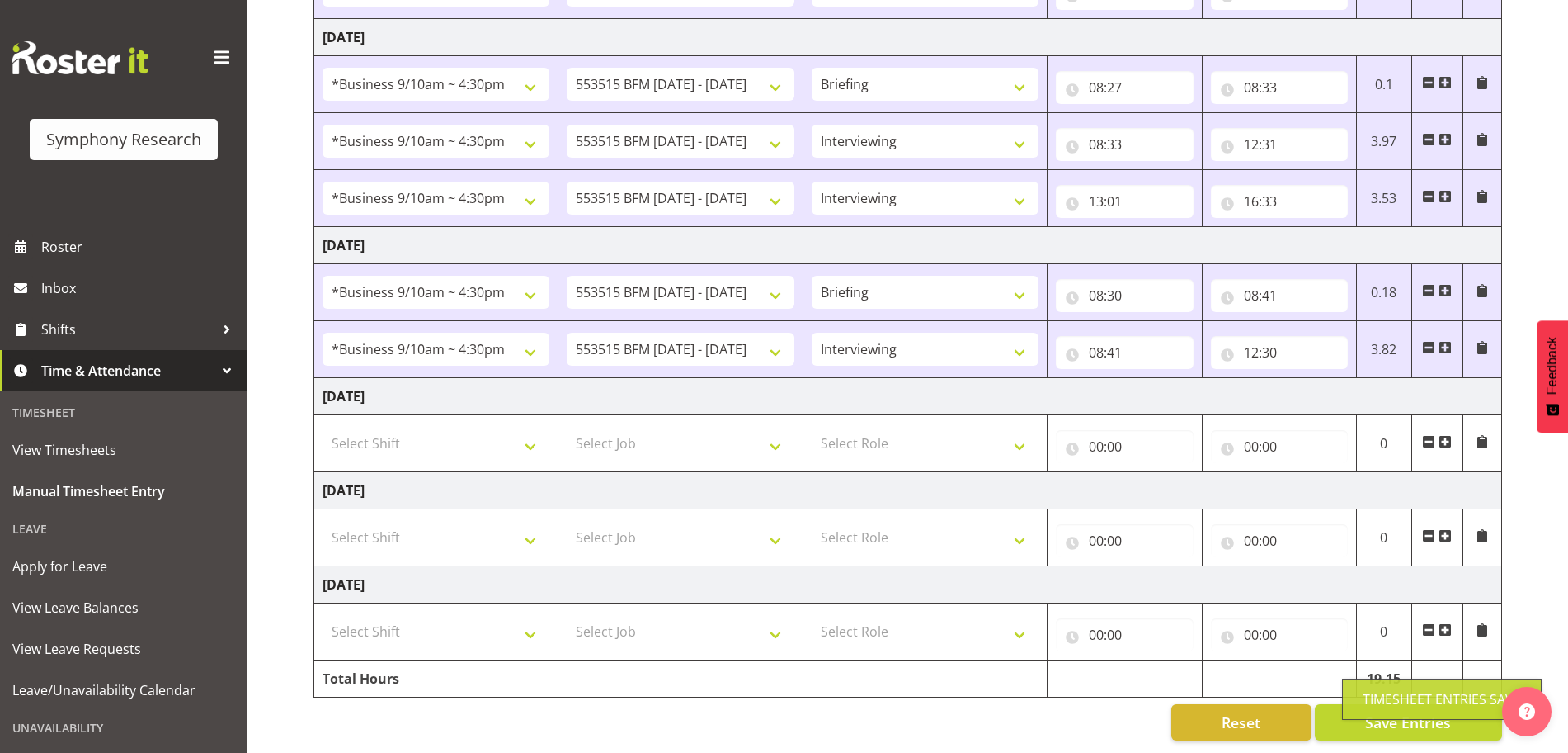
click at [1445, 341] on span at bounding box center [1445, 347] width 13 height 13
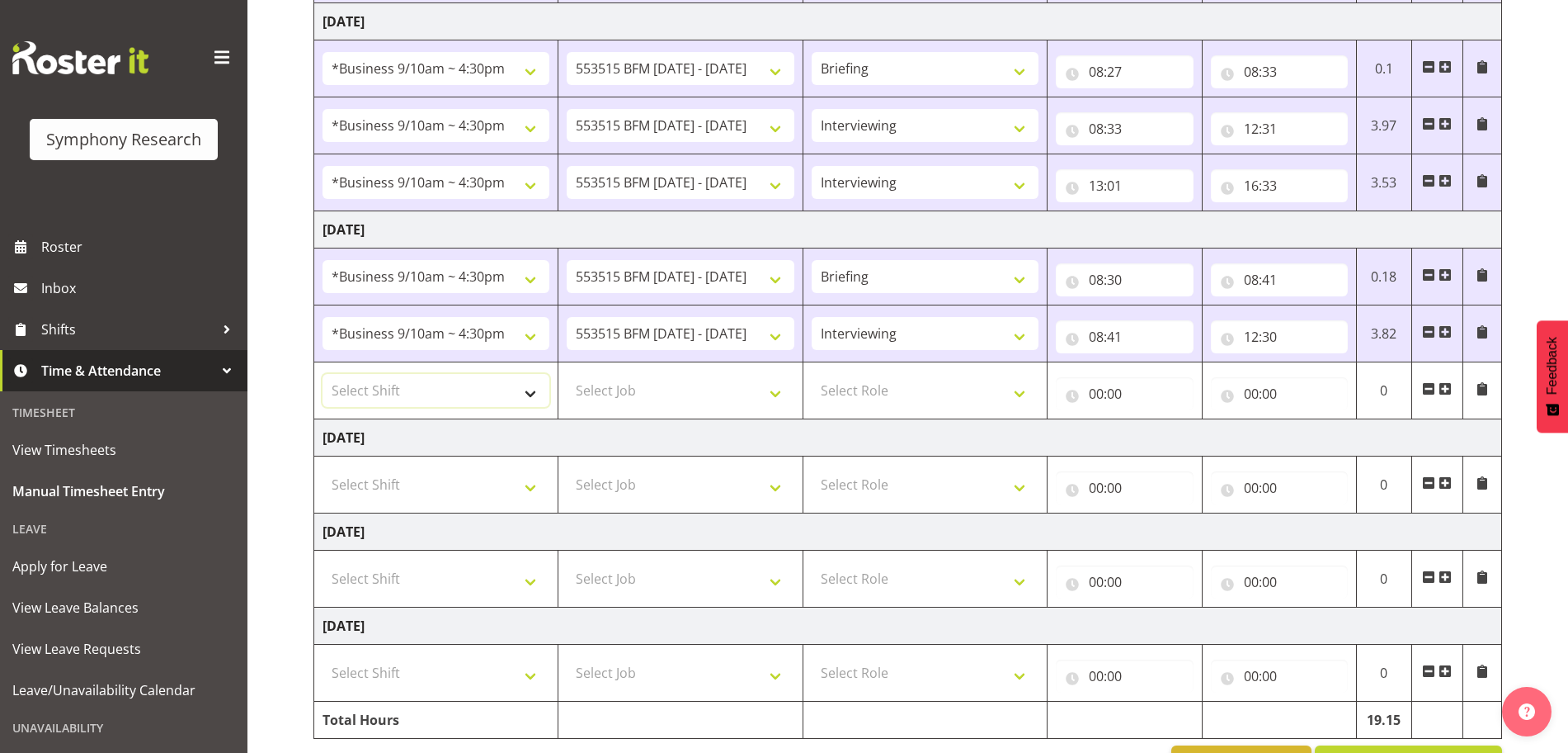
click at [532, 397] on select "Select Shift !!Weekend Residential (Roster IT Shift Label) *Business 9/10am ~ 4…" at bounding box center [436, 390] width 227 height 33
select select "26078"
click at [323, 374] on select "Select Shift !!Weekend Residential (Roster IT Shift Label) *Business 9/10am ~ 4…" at bounding box center [436, 390] width 227 height 33
click at [774, 392] on select "Select Job 550060 IF Admin 553492 World Poll Aus Wave 2 Main 2025 553493 World …" at bounding box center [680, 390] width 227 height 33
select select "10731"
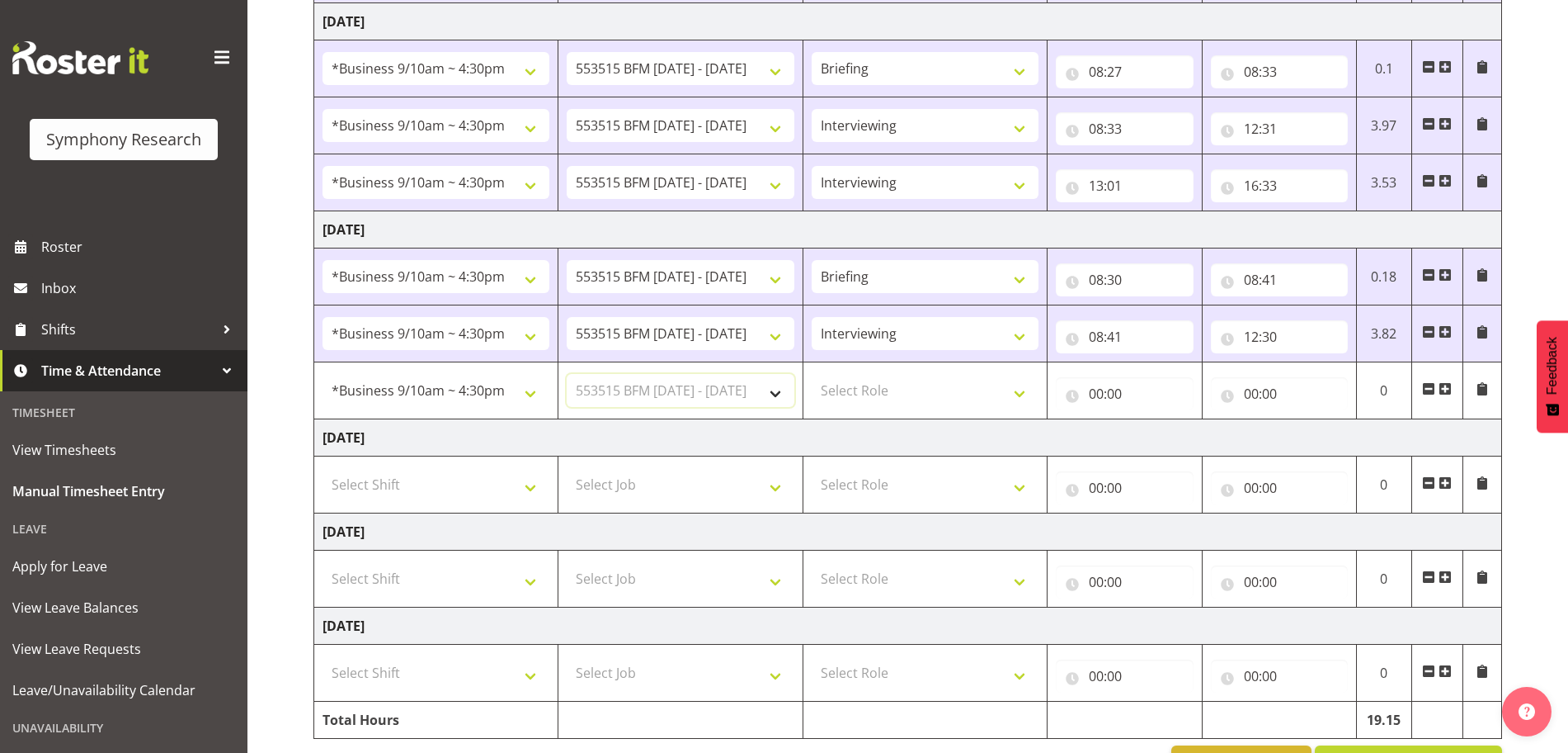
click at [567, 374] on select "Select Job 550060 IF Admin 553492 World Poll Aus Wave 2 Main 2025 553493 World …" at bounding box center [680, 390] width 227 height 33
click at [1018, 395] on select "Select Role Briefing Interviewing" at bounding box center [925, 390] width 227 height 33
select select "47"
click at [812, 374] on select "Select Role Briefing Interviewing" at bounding box center [925, 390] width 227 height 33
drag, startPoint x: 1100, startPoint y: 394, endPoint x: 1147, endPoint y: 417, distance: 52.3
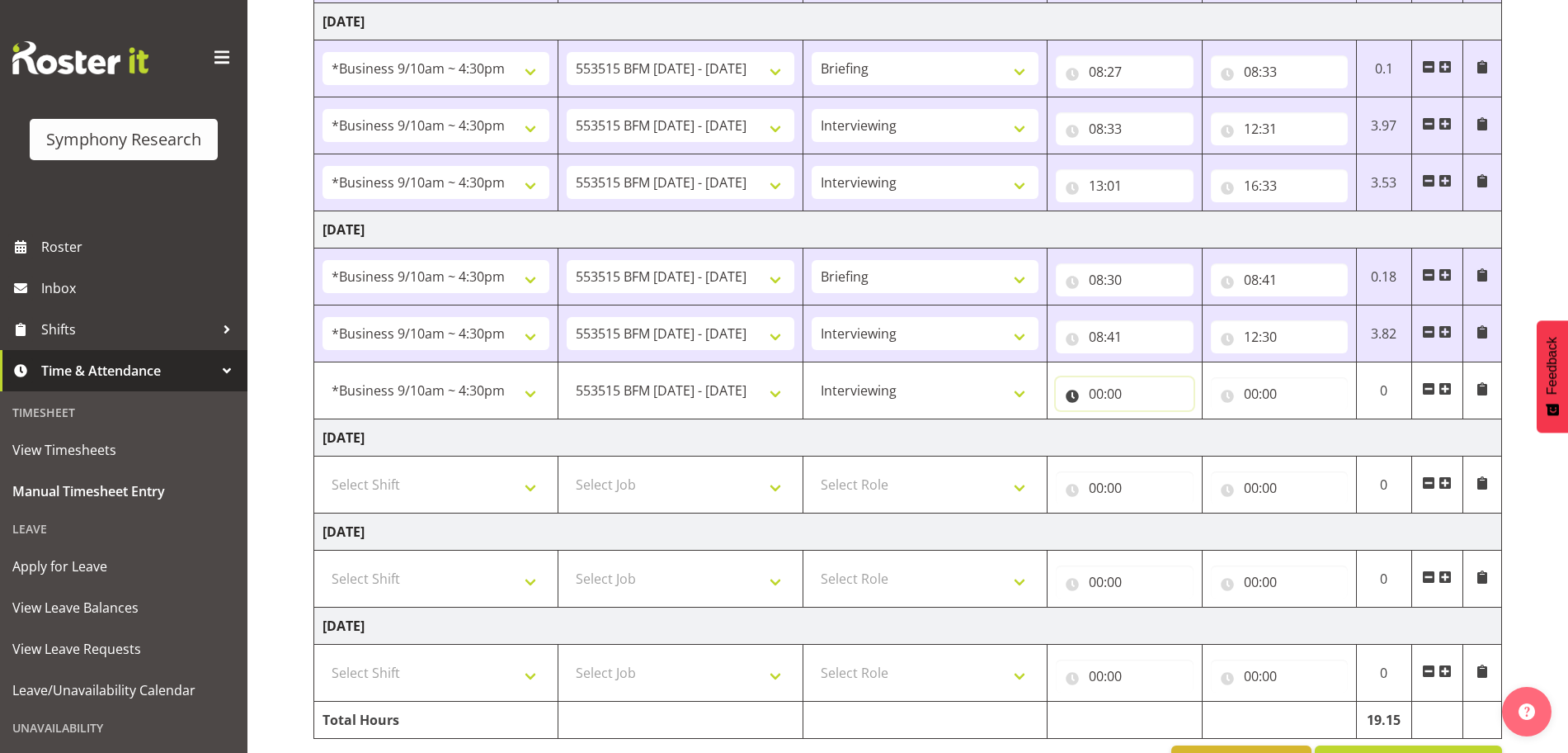
click at [1101, 393] on input "00:00" at bounding box center [1124, 394] width 137 height 33
click at [1167, 433] on select "00 01 02 03 04 05 06 07 08 09 10 11 12 13 14 15 16 17 18 19 20 21 22 23" at bounding box center [1168, 437] width 37 height 33
select select "13"
click at [1150, 421] on select "00 01 02 03 04 05 06 07 08 09 10 11 12 13 14 15 16 17 18 19 20 21 22 23" at bounding box center [1168, 437] width 37 height 33
type input "13:00"
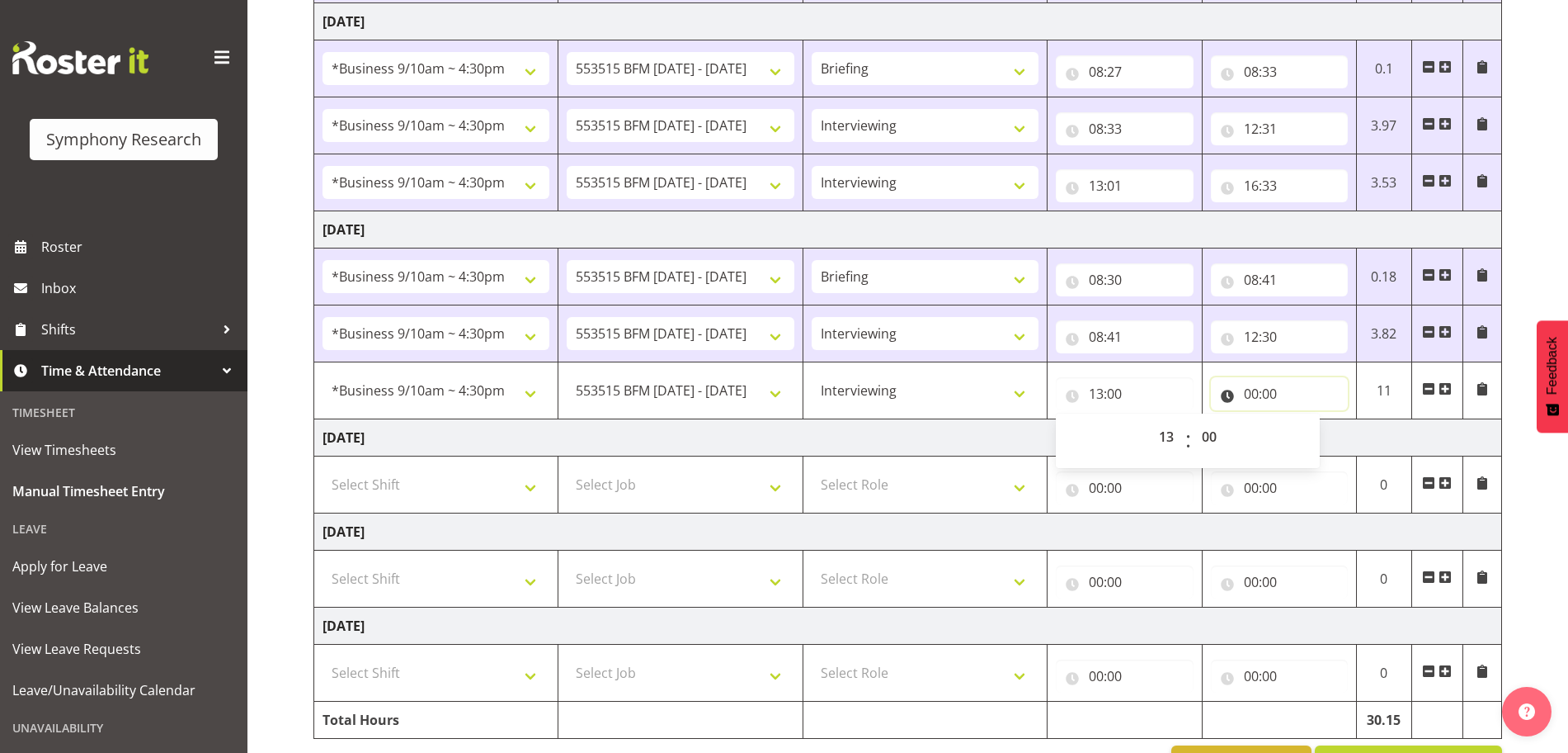
click at [1256, 390] on input "00:00" at bounding box center [1279, 394] width 137 height 33
click at [1321, 432] on select "00 01 02 03 04 05 06 07 08 09 10 11 12 13 14 15 16 17 18 19 20 21 22 23" at bounding box center [1323, 437] width 37 height 33
select select "16"
click at [1305, 421] on select "00 01 02 03 04 05 06 07 08 09 10 11 12 13 14 15 16 17 18 19 20 21 22 23" at bounding box center [1323, 437] width 37 height 33
type input "16:00"
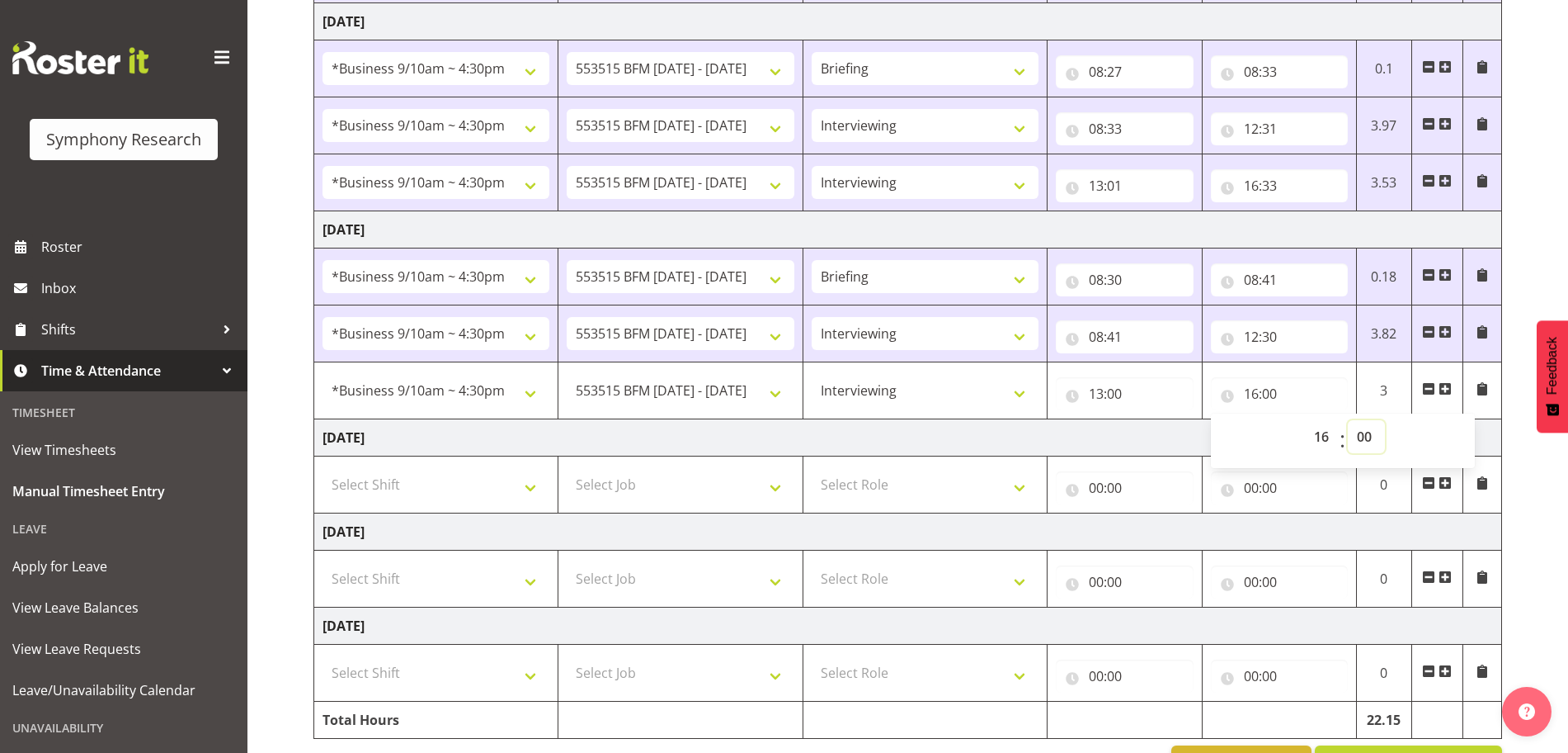
click at [1368, 436] on select "00 01 02 03 04 05 06 07 08 09 10 11 12 13 14 15 16 17 18 19 20 21 22 23 24 25 2…" at bounding box center [1366, 437] width 37 height 33
select select "31"
click at [1348, 421] on select "00 01 02 03 04 05 06 07 08 09 10 11 12 13 14 15 16 17 18 19 20 21 22 23 24 25 2…" at bounding box center [1366, 437] width 37 height 33
type input "16:31"
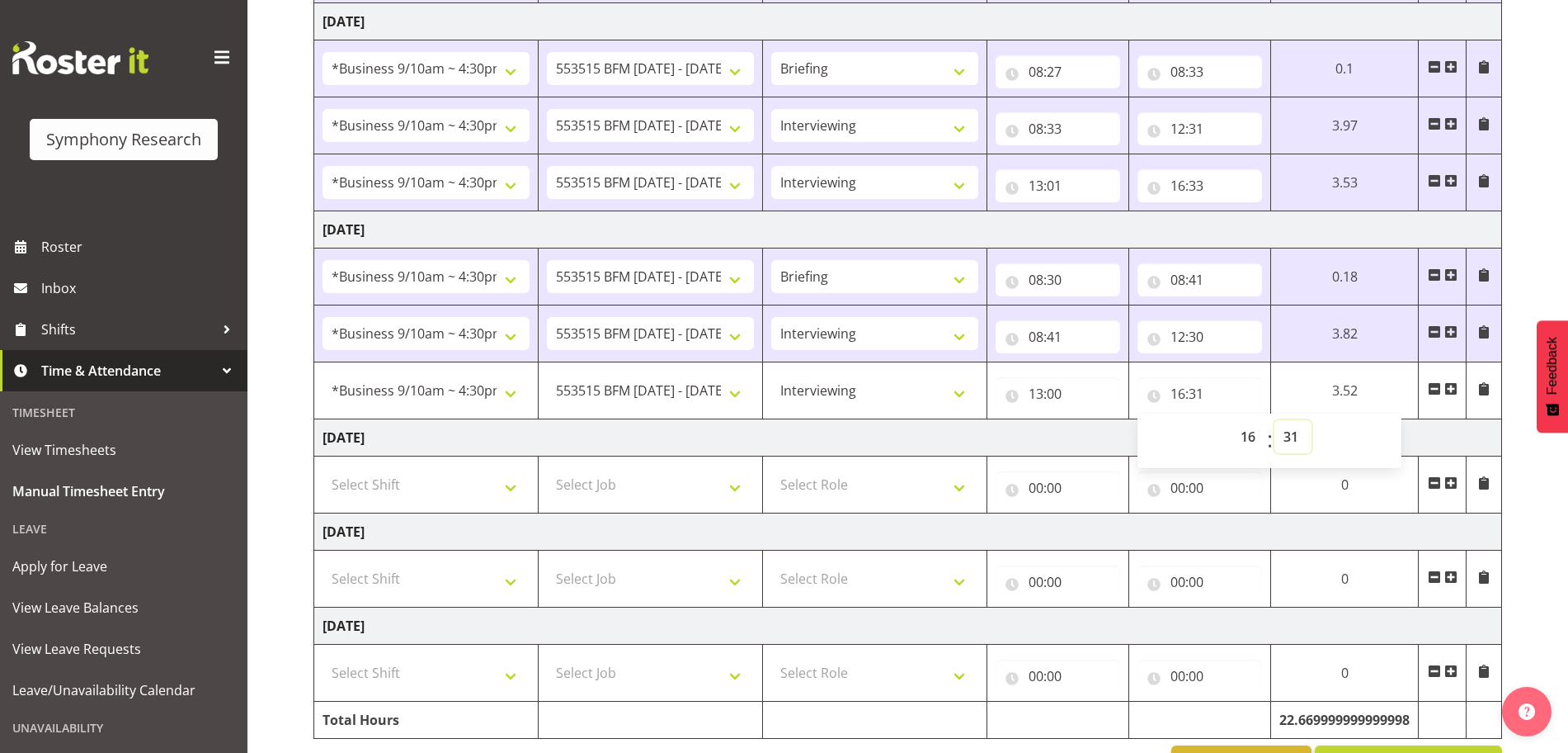
scroll to position [617, 0]
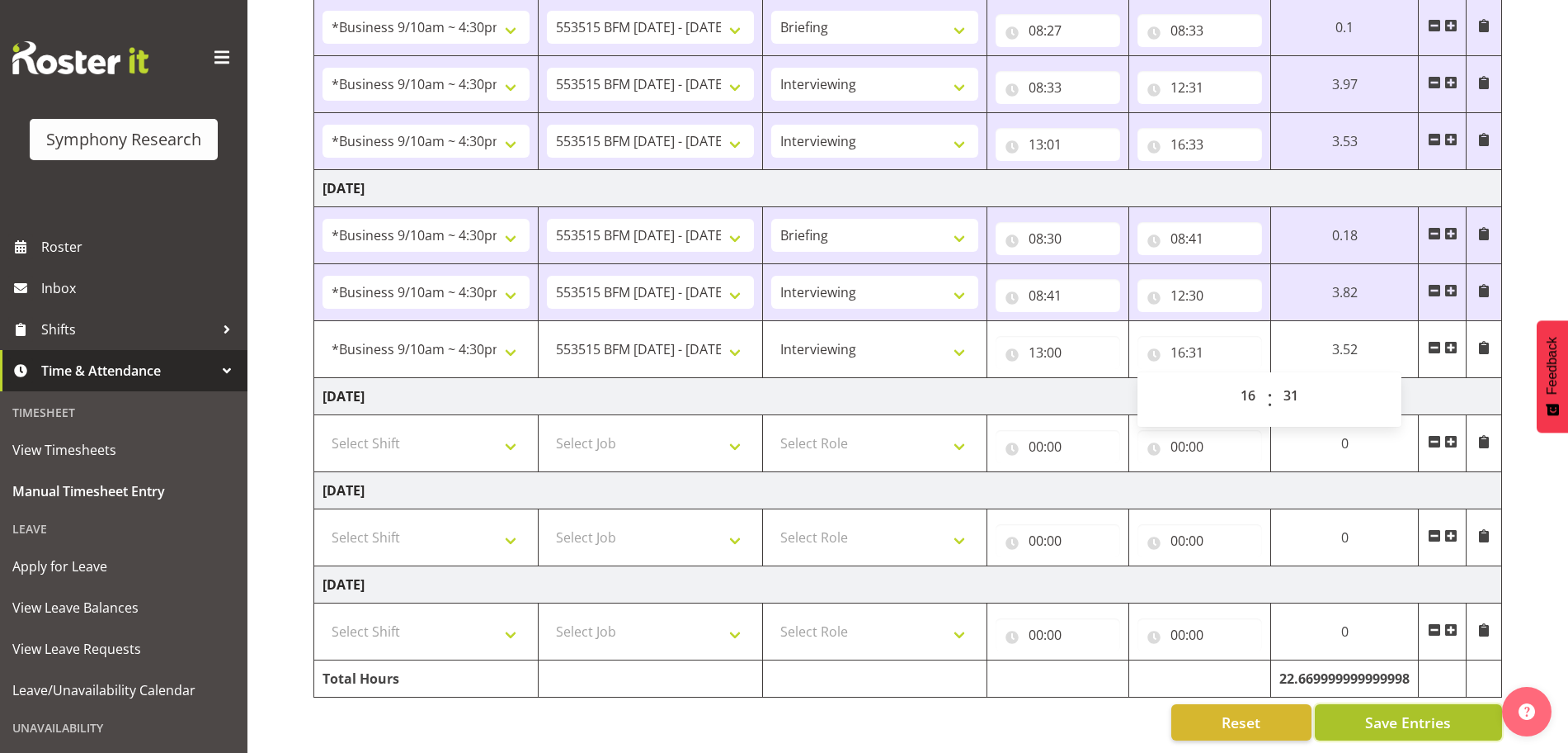
click at [1423, 712] on span "Save Entries" at bounding box center [1407, 722] width 85 height 22
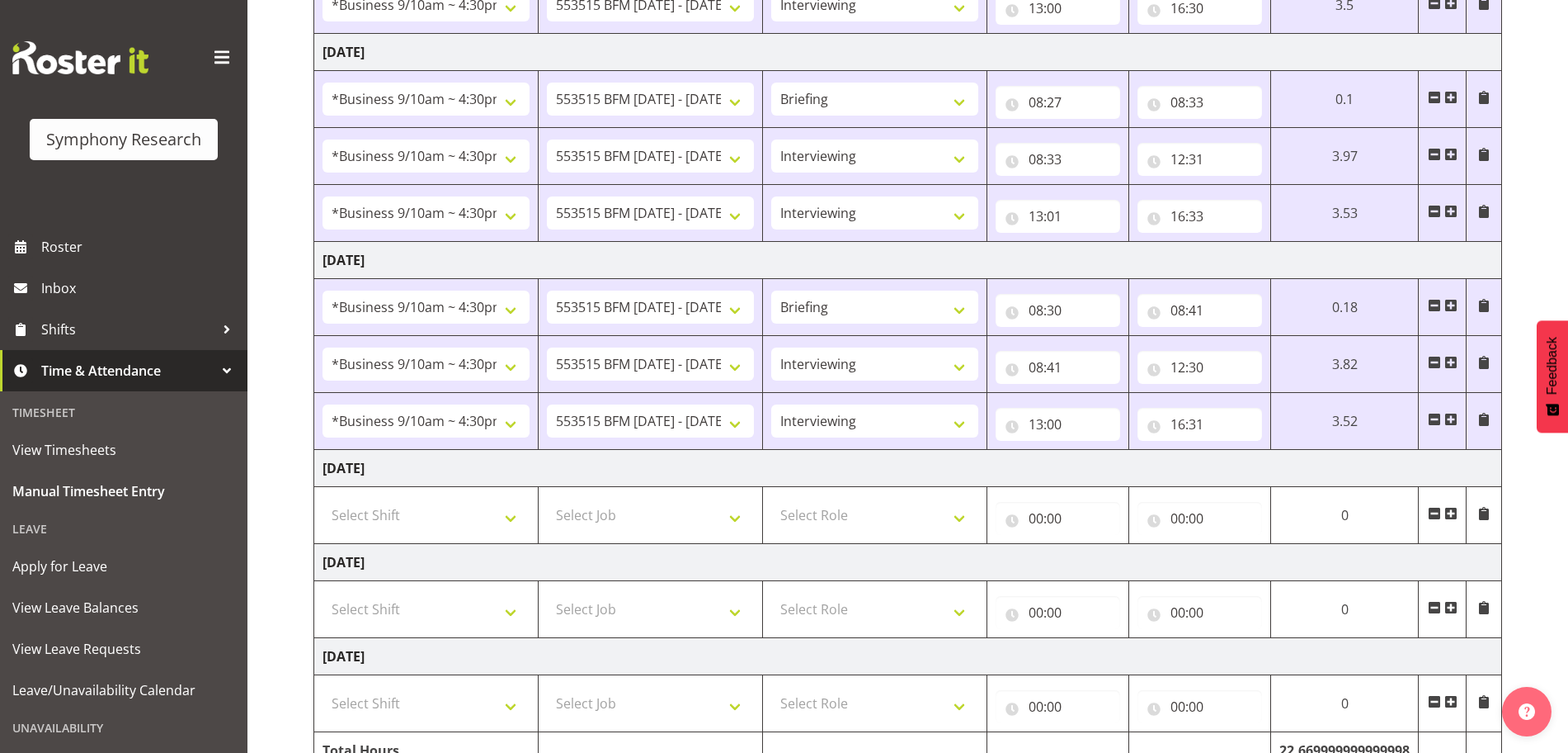
scroll to position [0, 0]
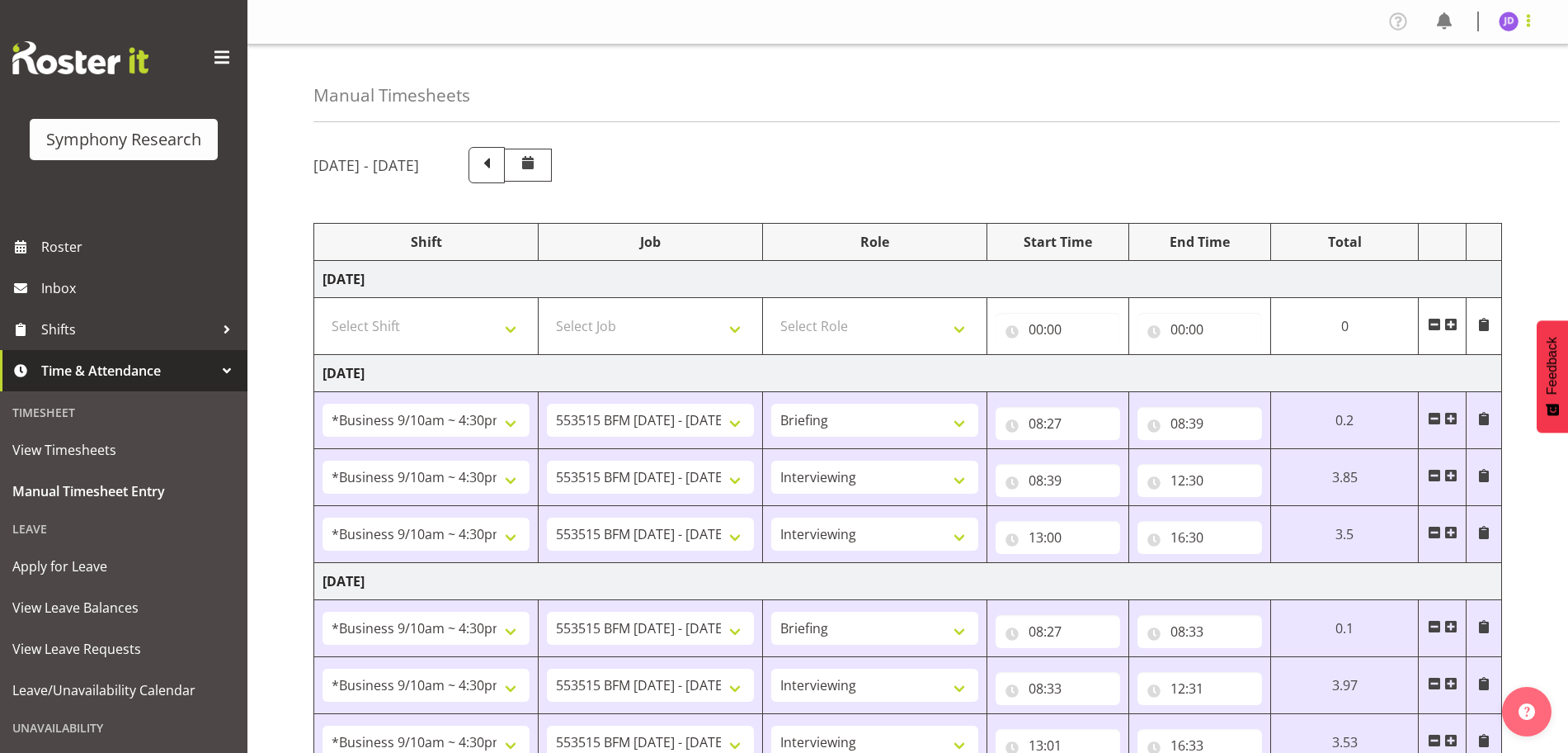
click at [1533, 27] on span at bounding box center [1528, 20] width 20 height 20
click at [1459, 87] on link "Log Out" at bounding box center [1459, 86] width 159 height 29
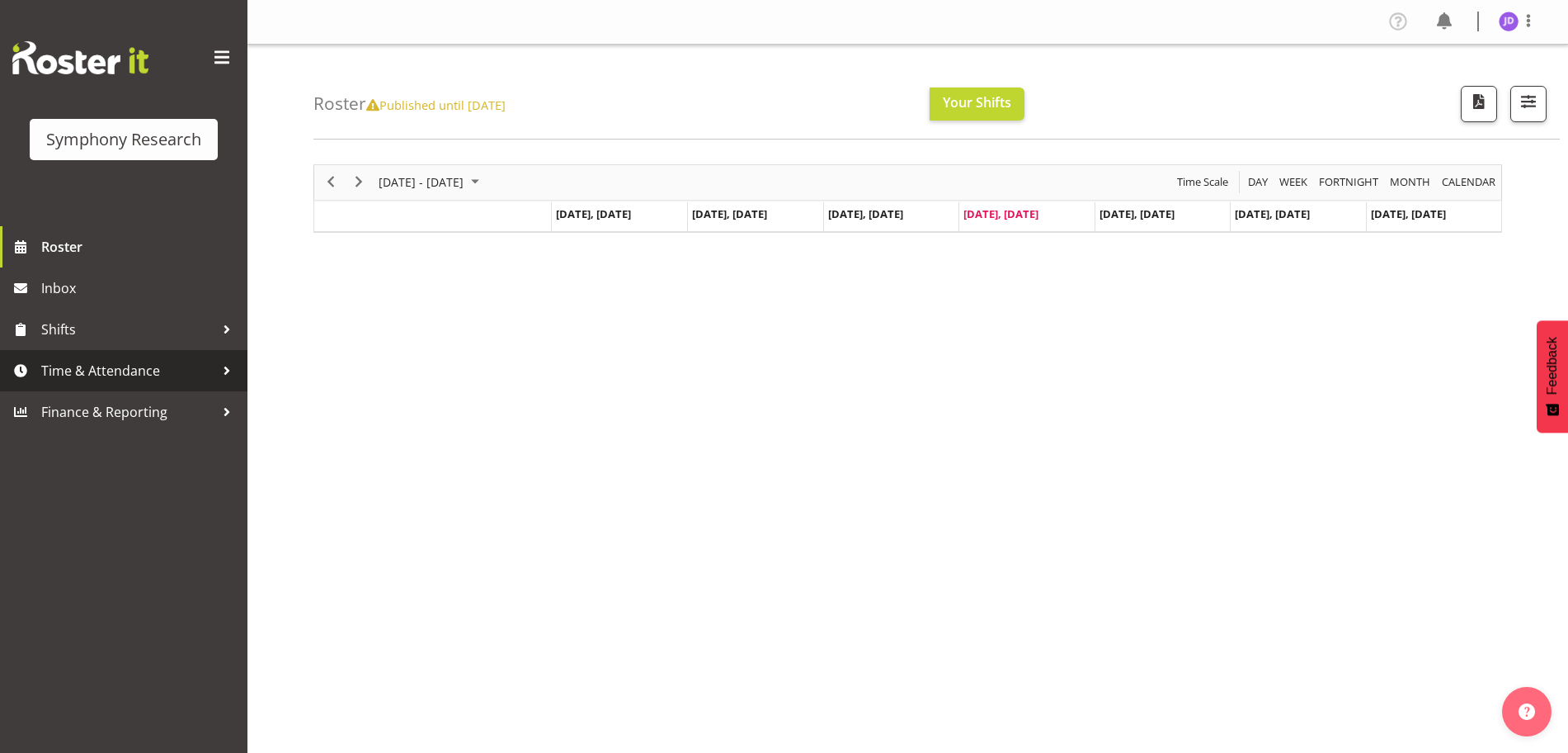
click at [137, 369] on span "Time & Attendance" at bounding box center [128, 370] width 173 height 25
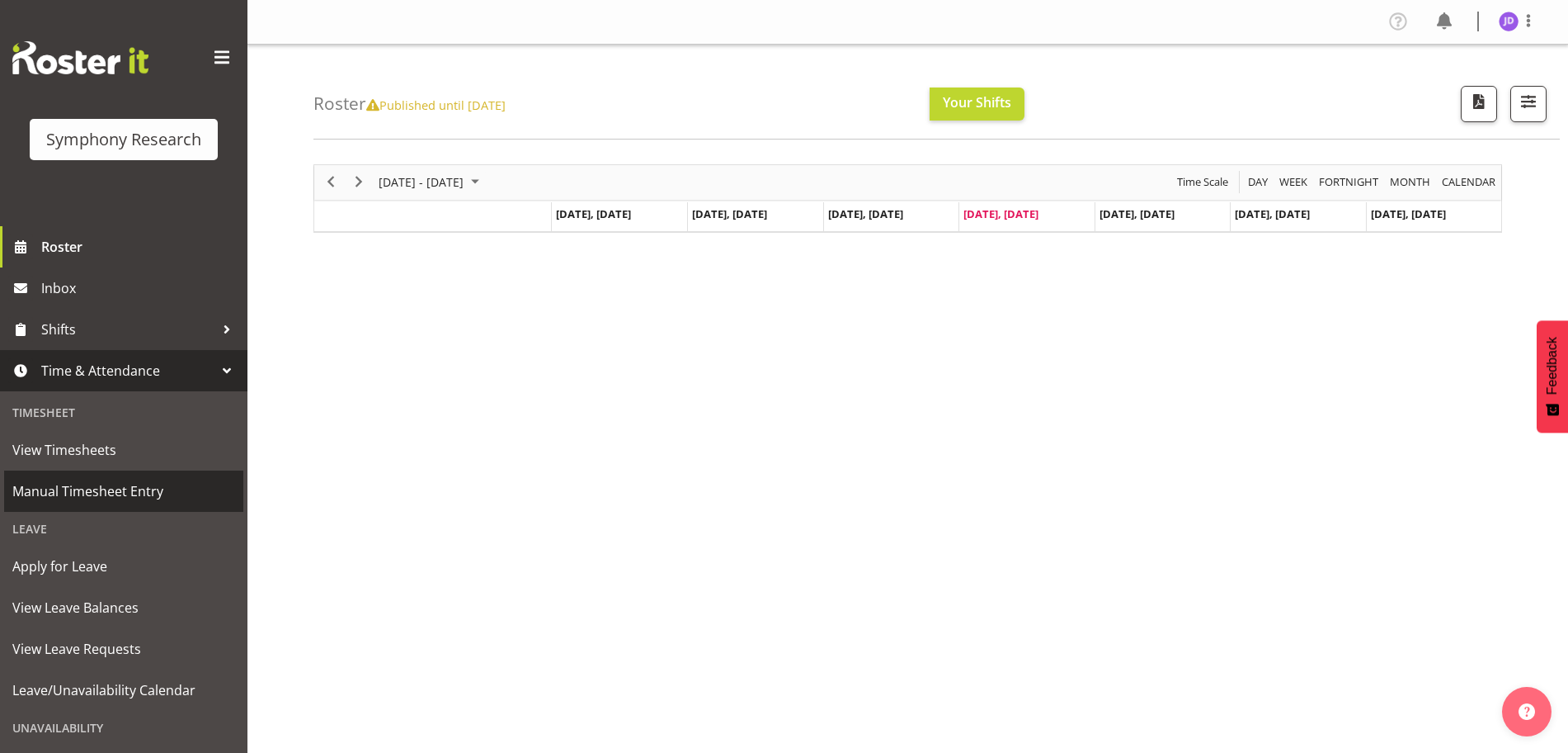
click at [130, 497] on span "Manual Timesheet Entry" at bounding box center [123, 490] width 223 height 25
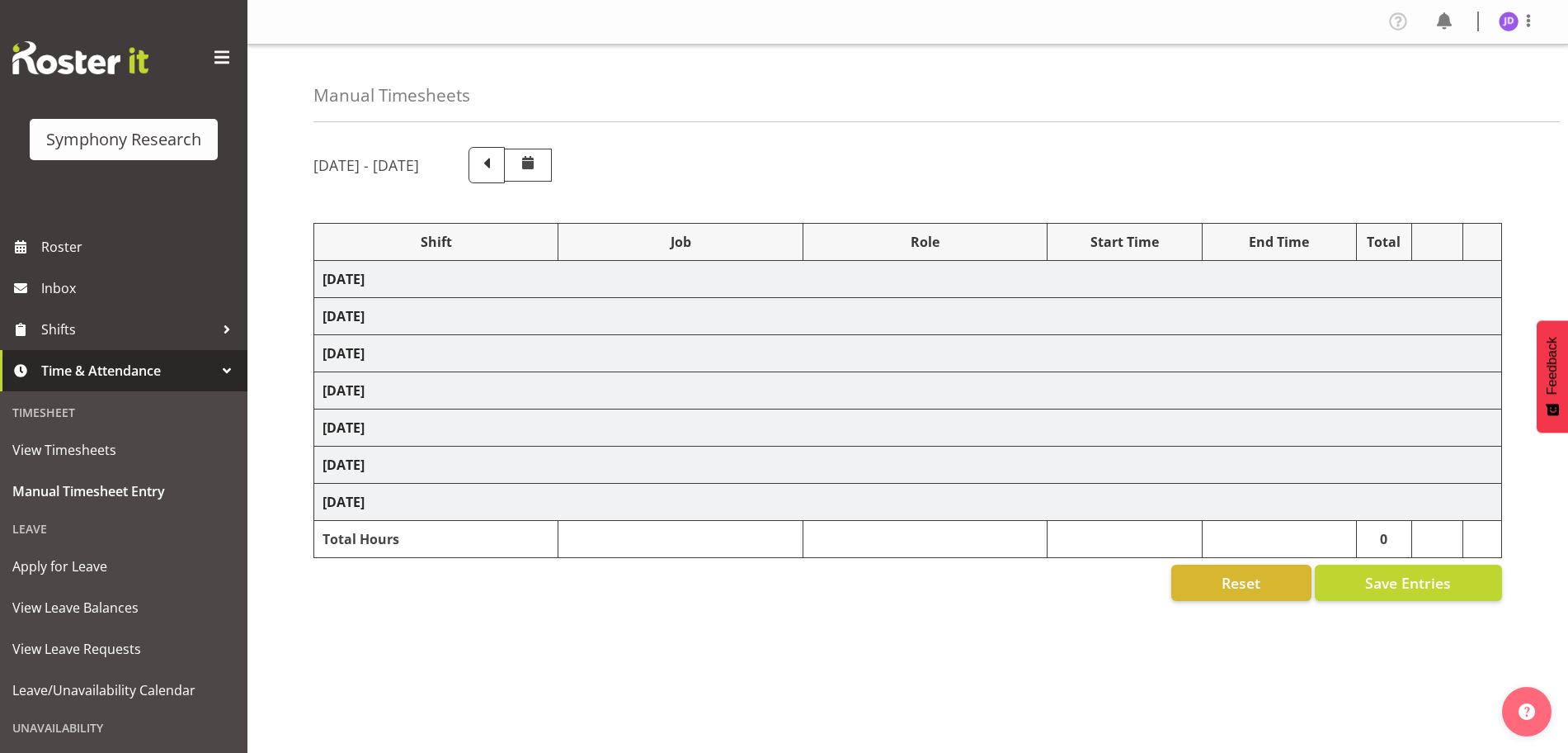
select select "26078"
select select "10731"
select select "26078"
select select "10731"
select select "47"
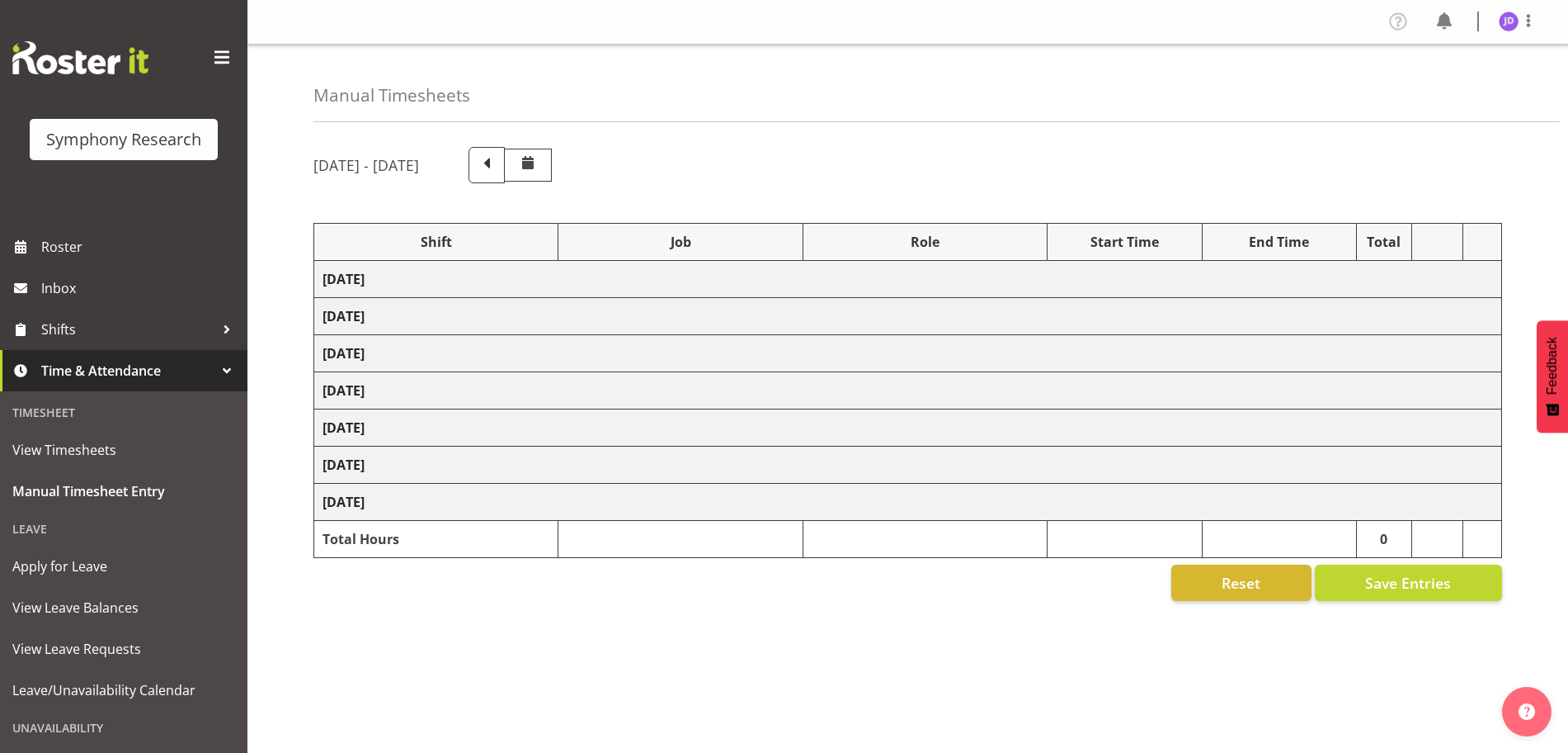
select select "26078"
select select "10731"
select select "47"
select select "26078"
select select "10731"
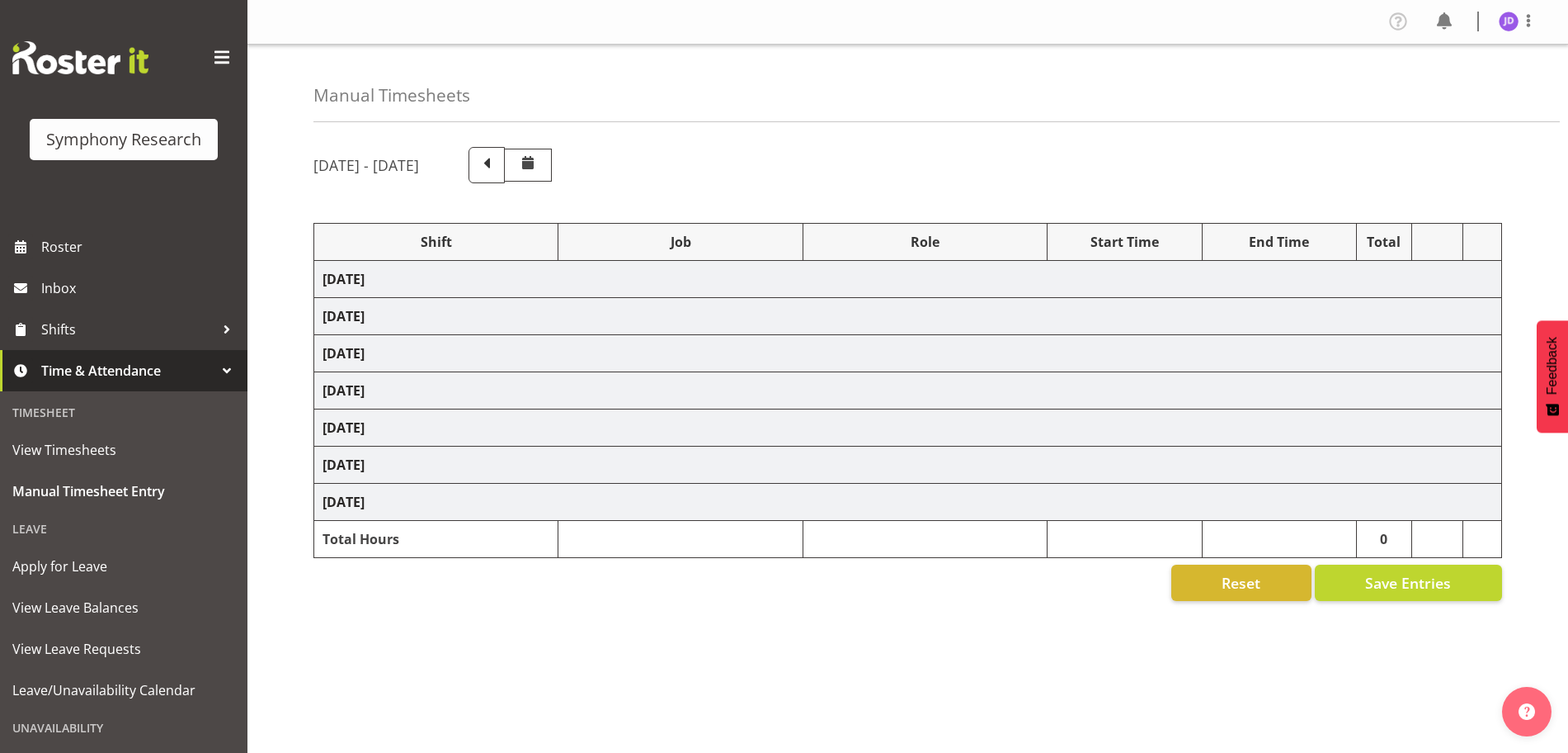
select select "26078"
select select "10731"
select select "47"
select select "26078"
select select "10731"
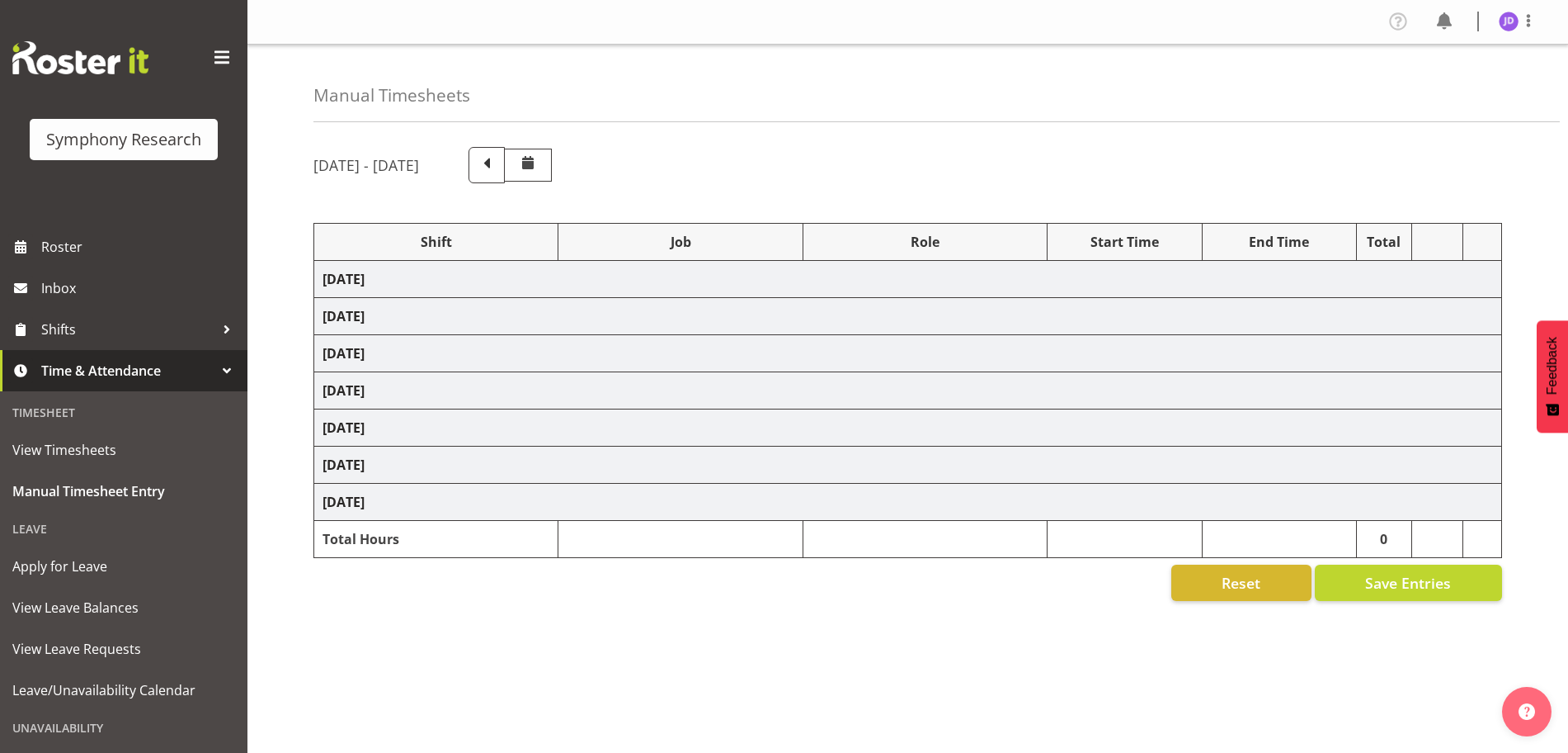
select select "47"
select select "26078"
select select "10731"
select select "26078"
select select "10731"
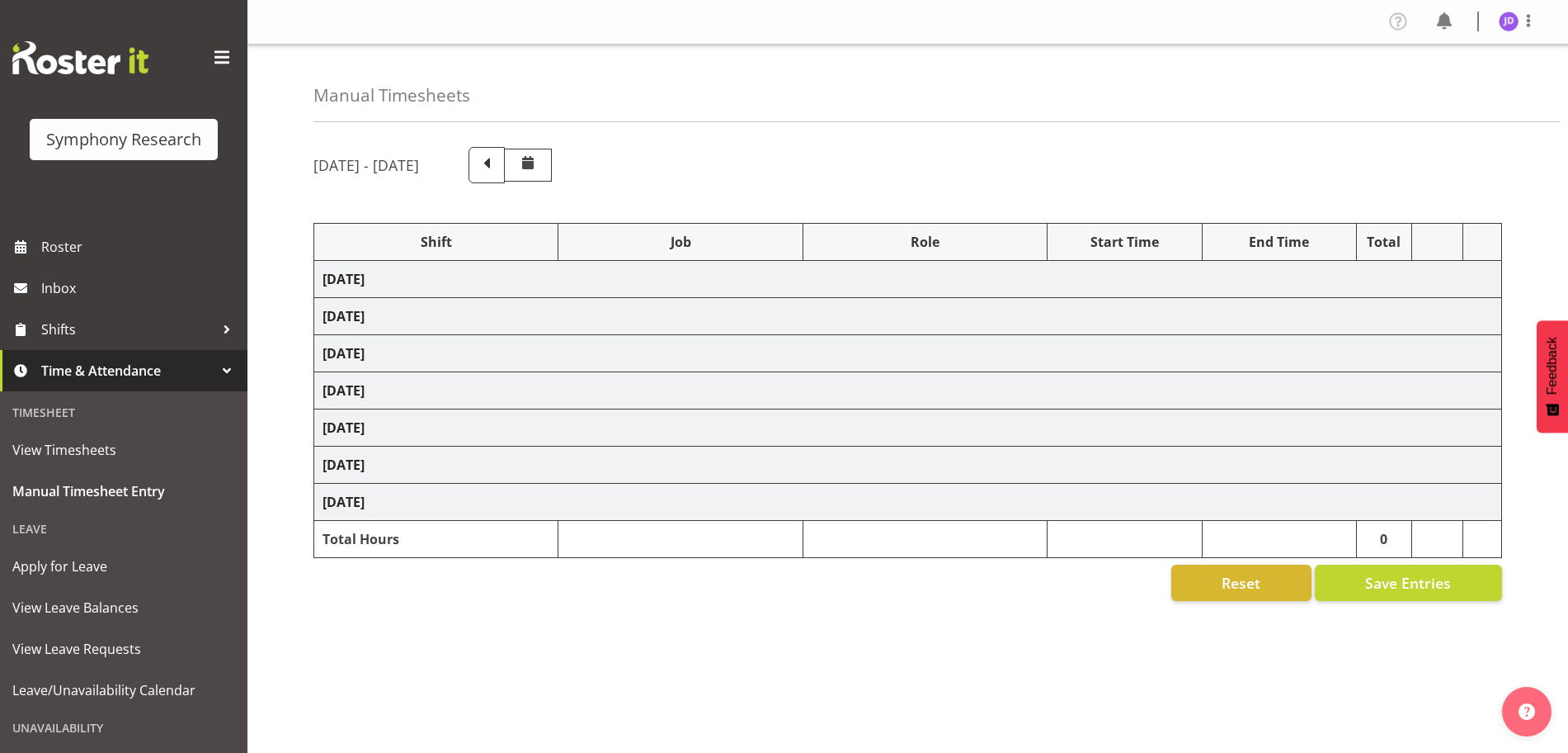
select select "47"
select select "26078"
select select "10731"
select select "47"
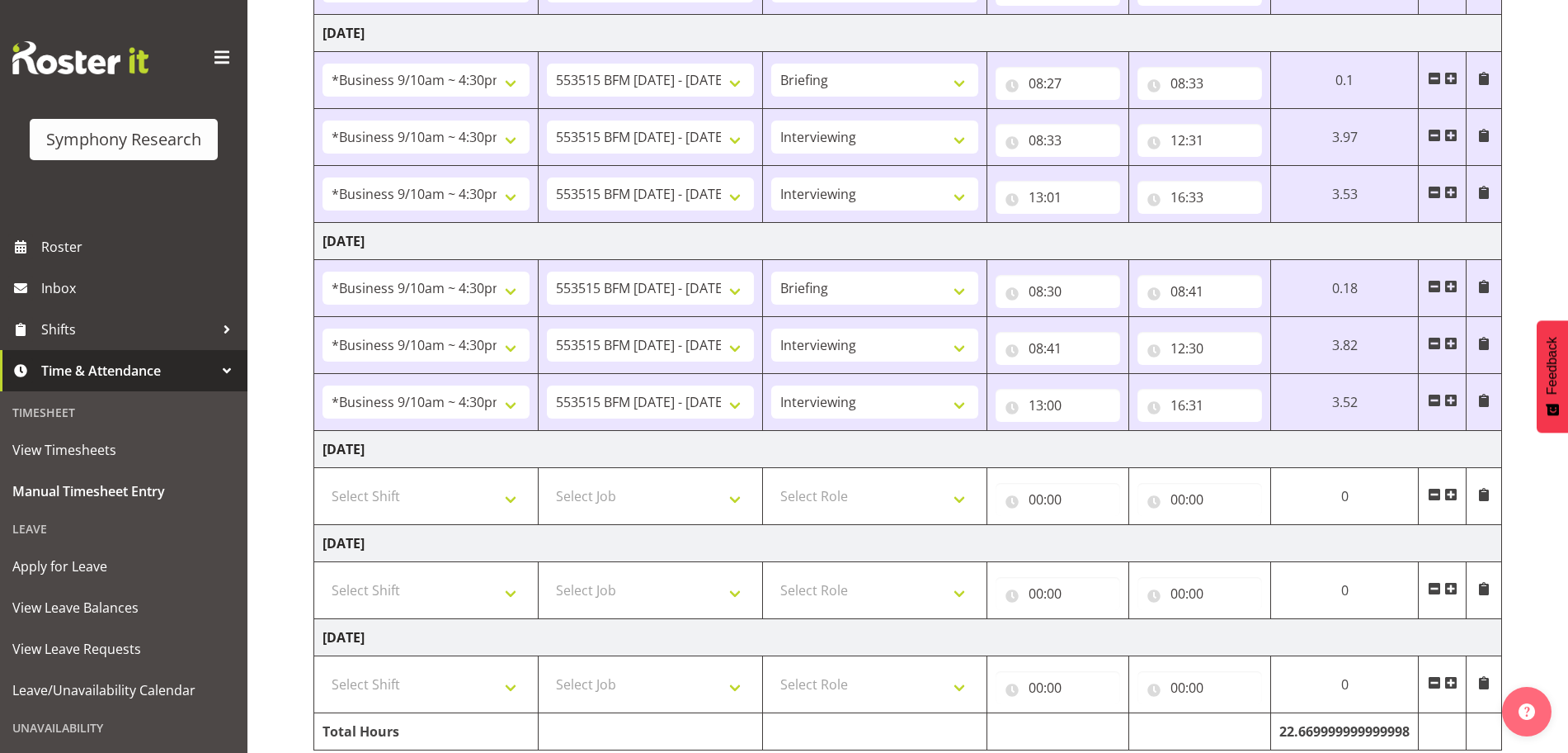
scroll to position [581, 0]
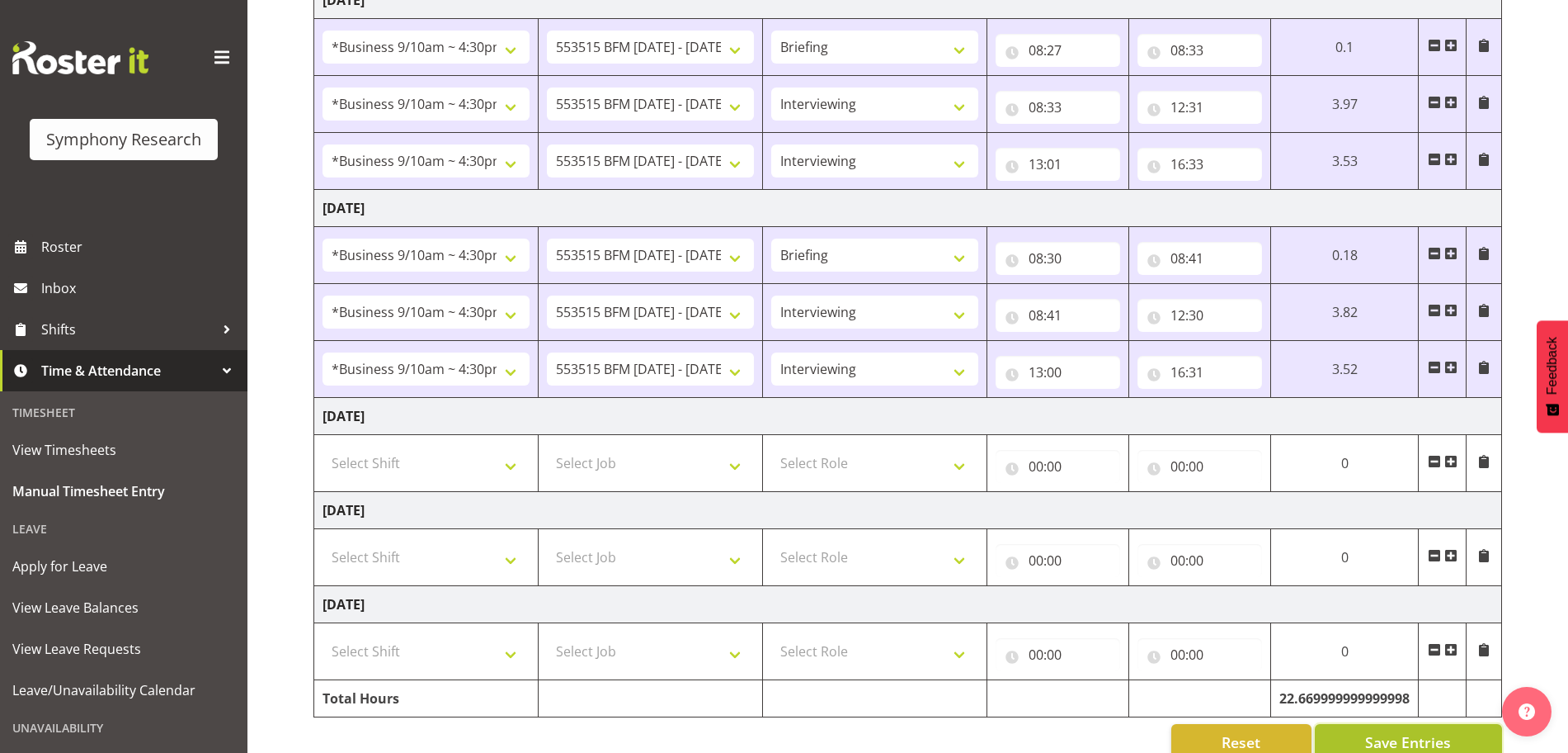
click at [1439, 742] on span "Save Entries" at bounding box center [1407, 742] width 85 height 22
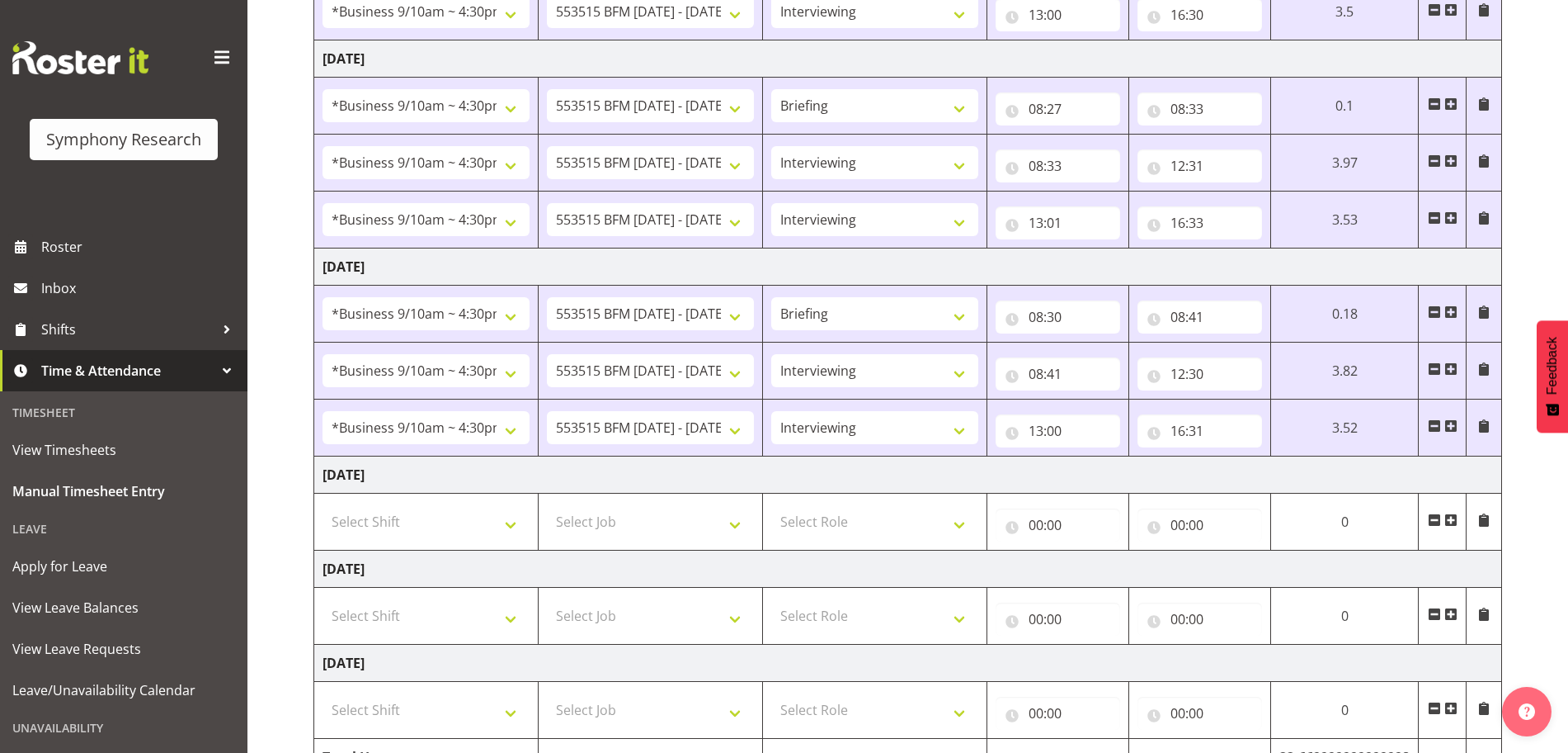
scroll to position [0, 0]
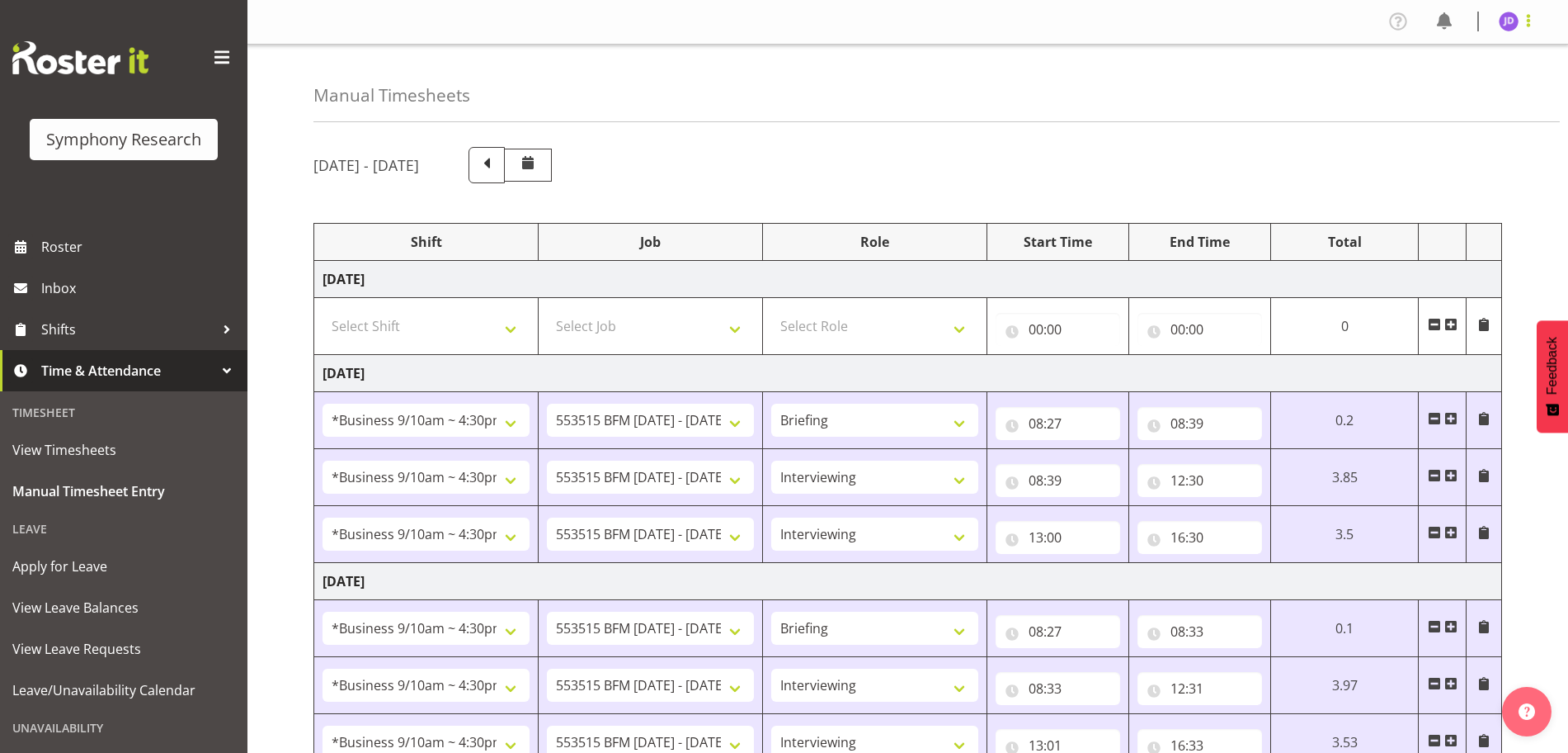
click at [1530, 28] on span at bounding box center [1528, 20] width 20 height 20
click at [1437, 85] on link "Log Out" at bounding box center [1459, 86] width 159 height 29
